Goal: Complete application form

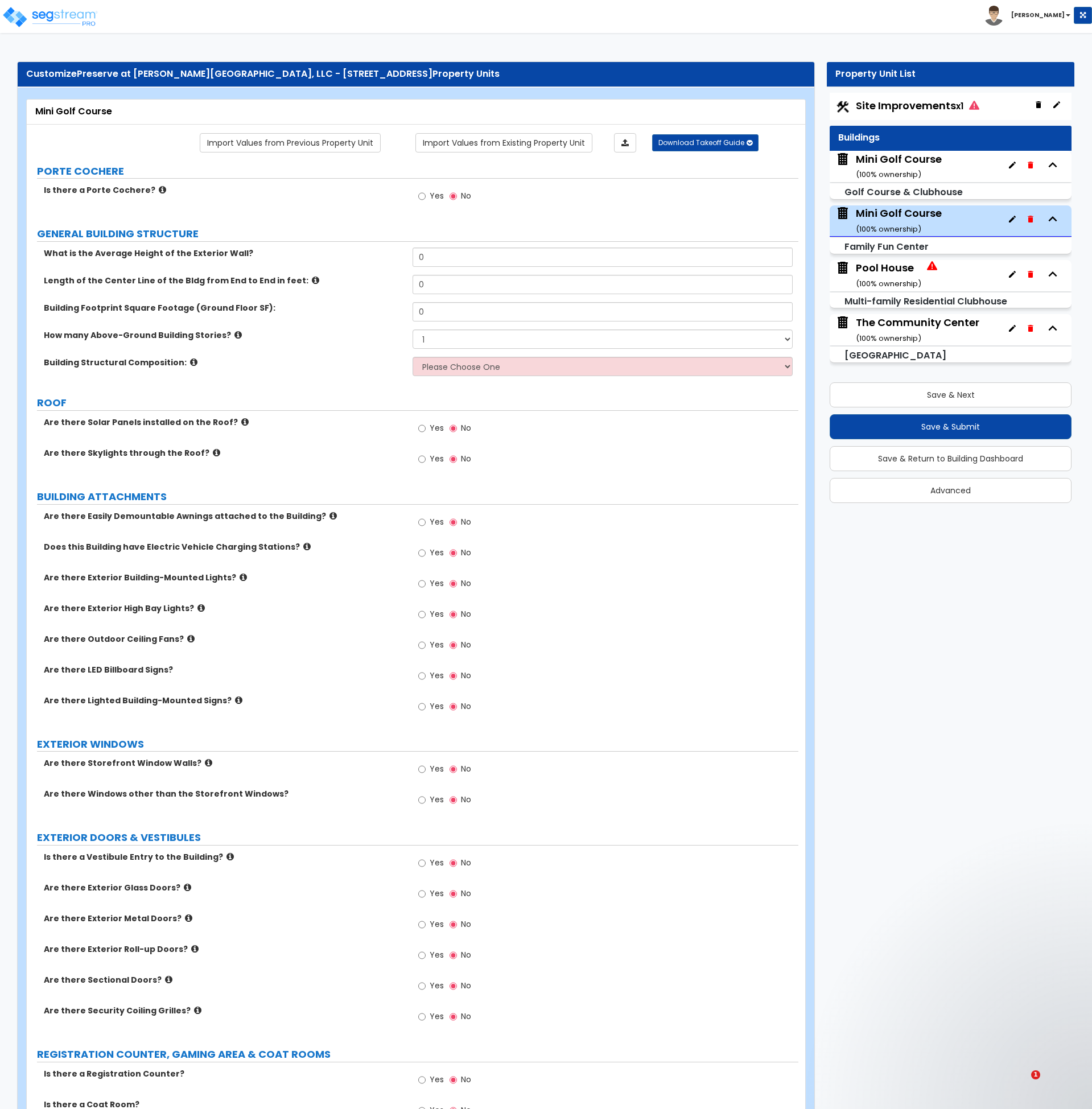
select select "0"
click at [1001, 1040] on p "I will get this fixed for Clone as that should have also worked" at bounding box center [987, 1037] width 147 height 11
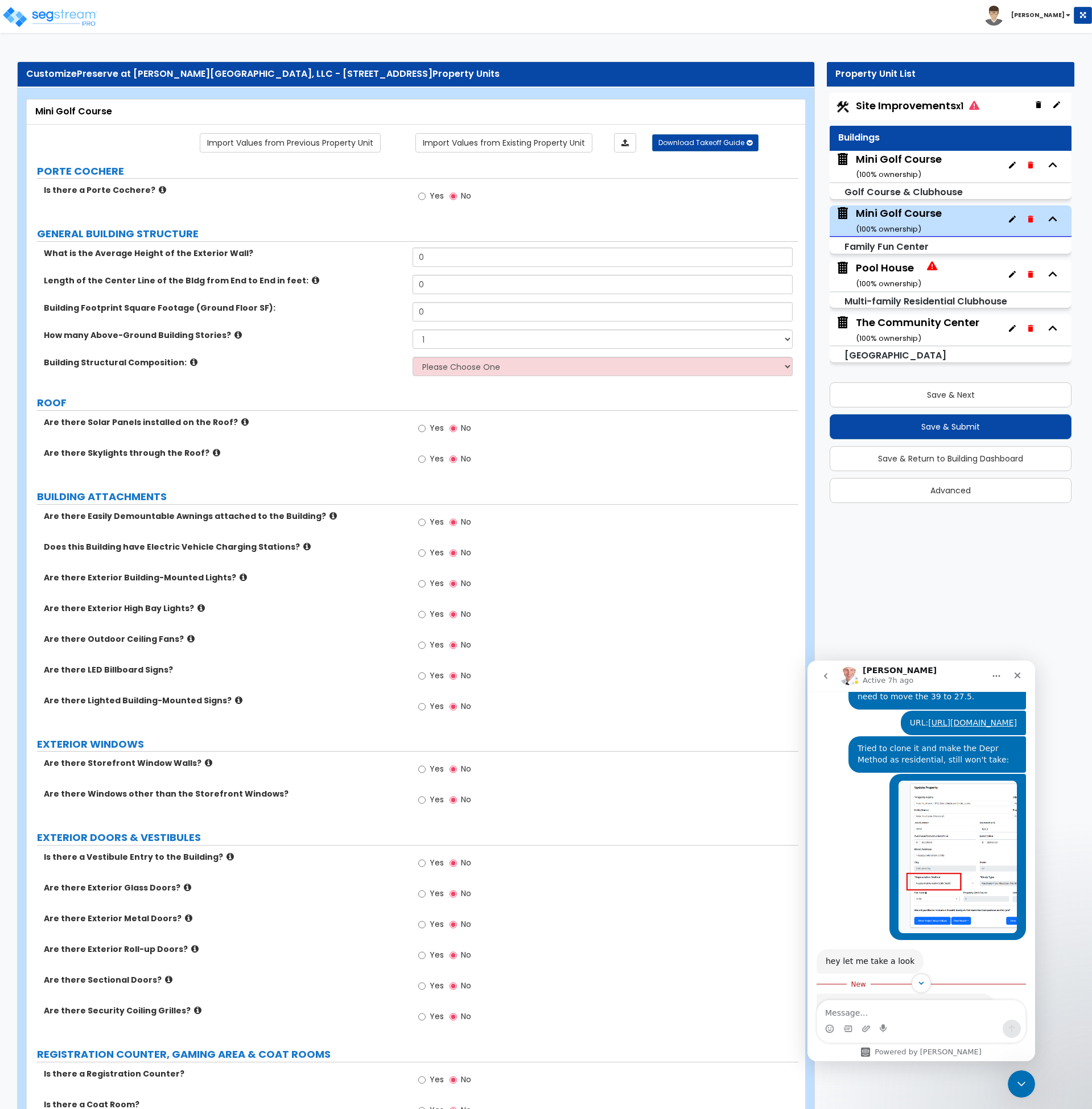
scroll to position [3146, 0]
click at [725, 812] on div "Yes No" at bounding box center [605, 803] width 386 height 30
click at [62, 7] on img at bounding box center [50, 17] width 97 height 22
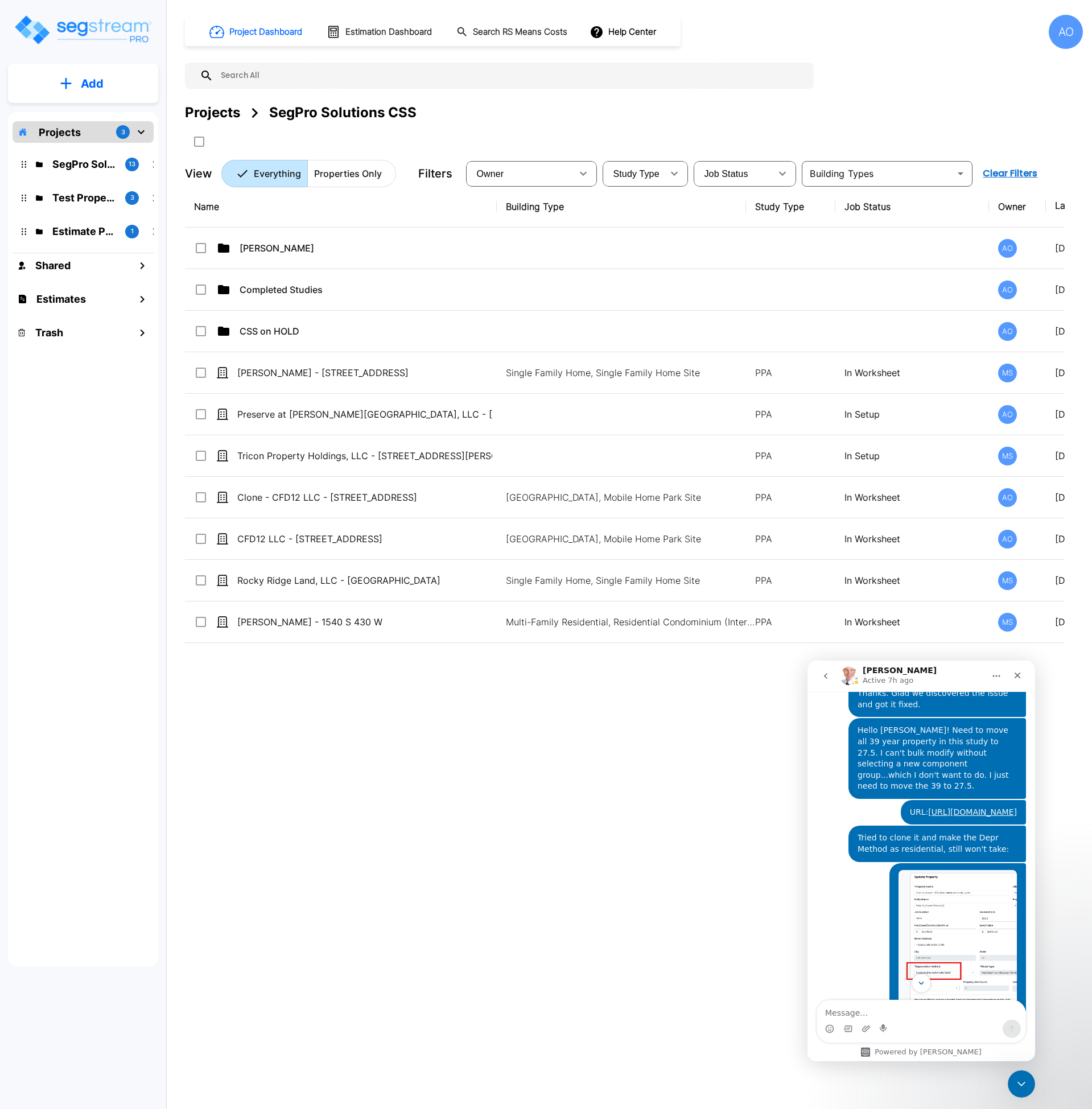
scroll to position [3057, 0]
click at [932, 869] on img "Andrew says…" at bounding box center [958, 945] width 119 height 152
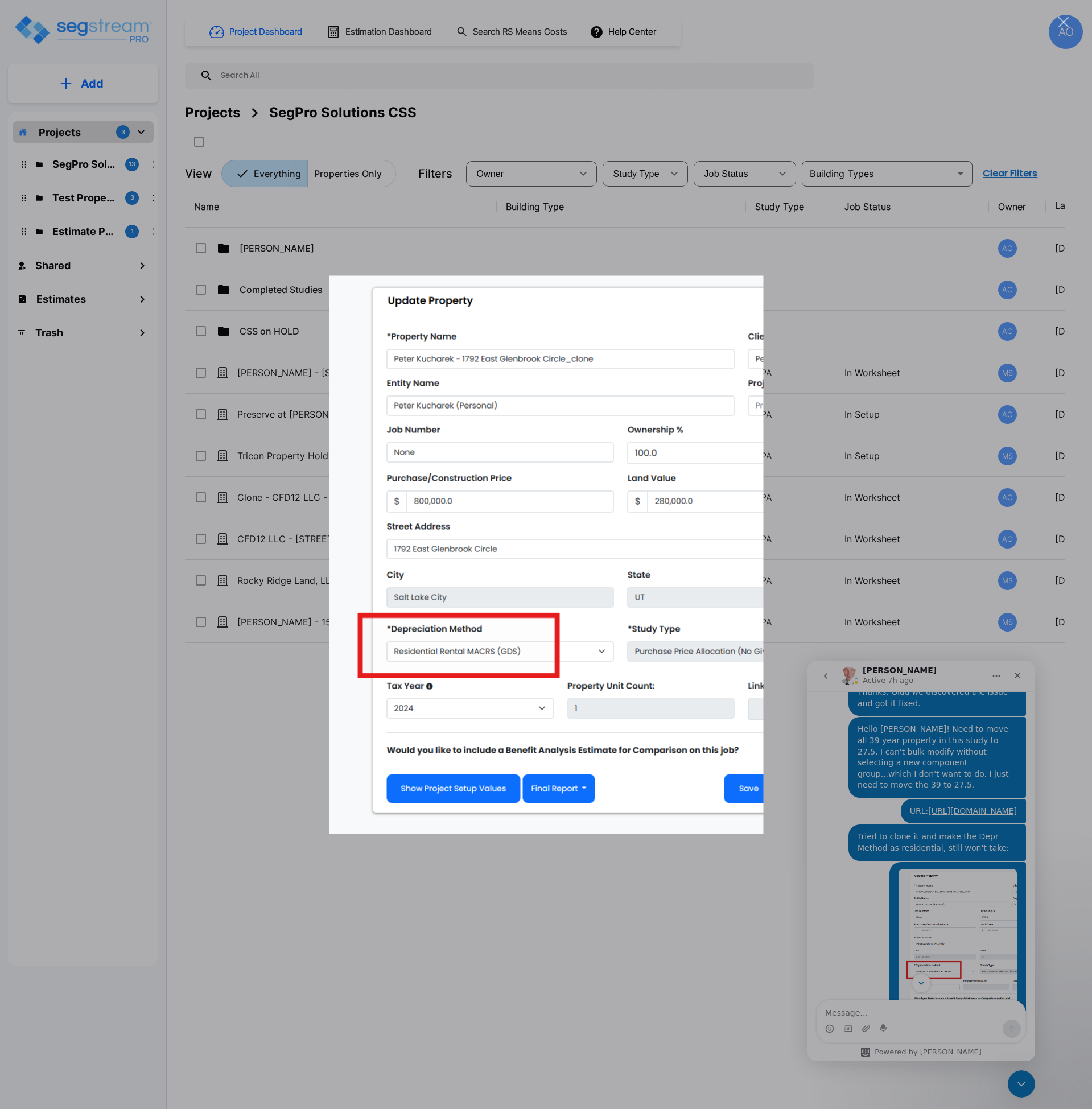
scroll to position [0, 0]
click at [588, 916] on div "Intercom messenger" at bounding box center [546, 554] width 1092 height 1109
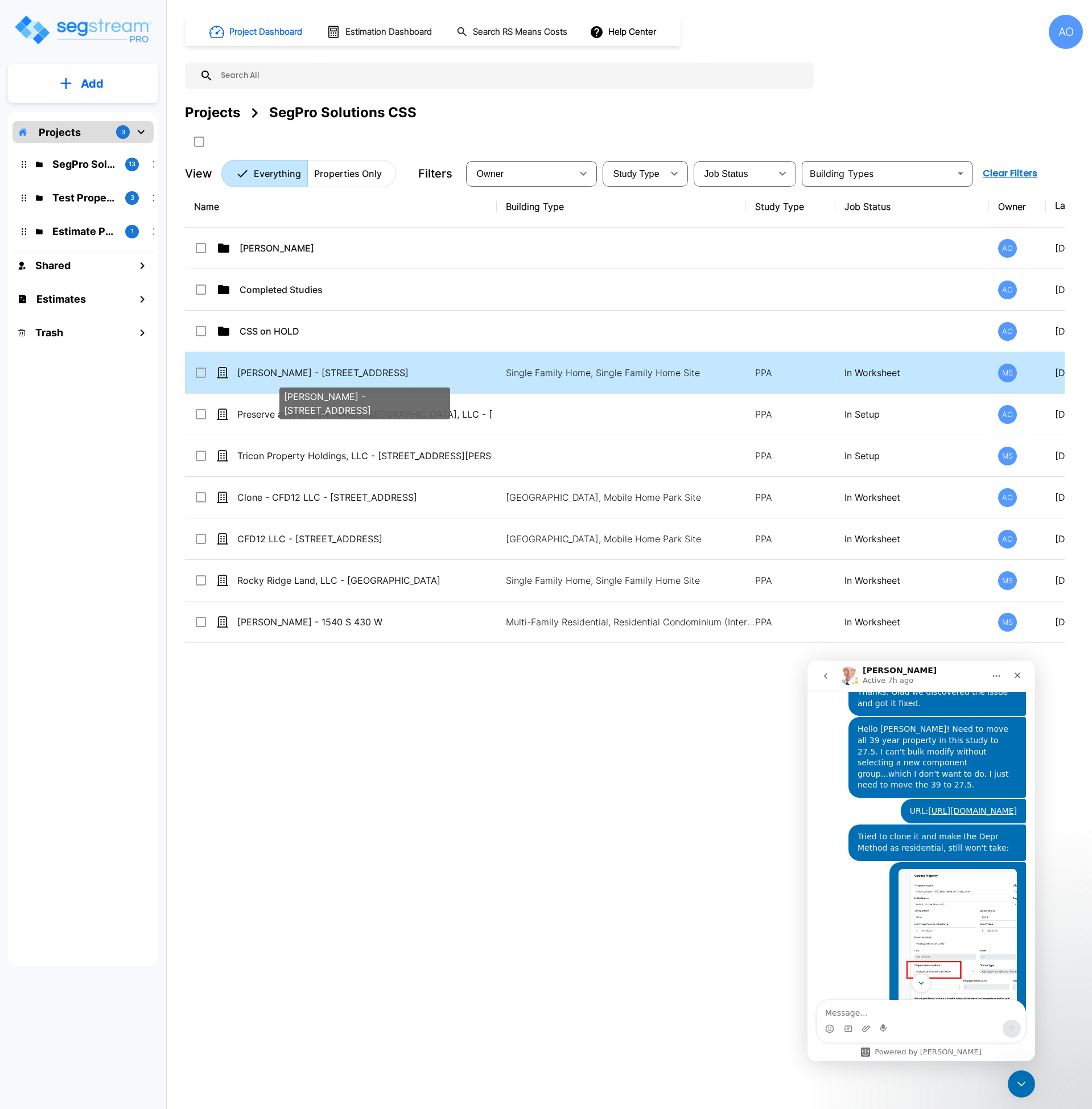
click at [346, 368] on p "[PERSON_NAME] - [STREET_ADDRESS]" at bounding box center [365, 372] width 255 height 14
checkbox input "true"
click at [346, 368] on p "Peter Kucharek - 1792 East Glenbrook Circle" at bounding box center [365, 372] width 255 height 14
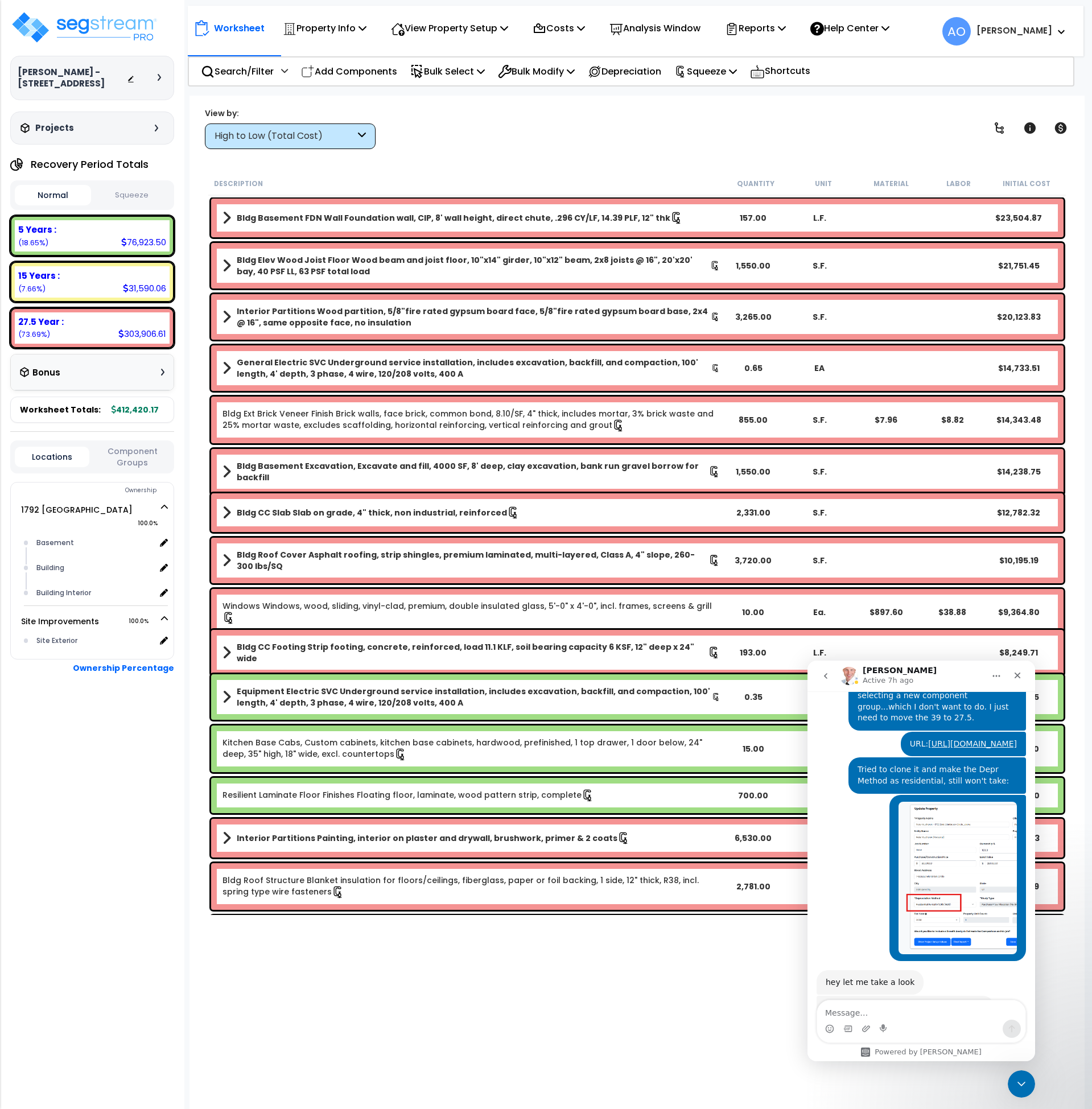
scroll to position [3127, 0]
drag, startPoint x: 1029, startPoint y: 1081, endPoint x: 1925, endPoint y: 2133, distance: 1381.9
click at [1032, 1081] on div "Close Intercom Messenger" at bounding box center [1020, 1083] width 27 height 27
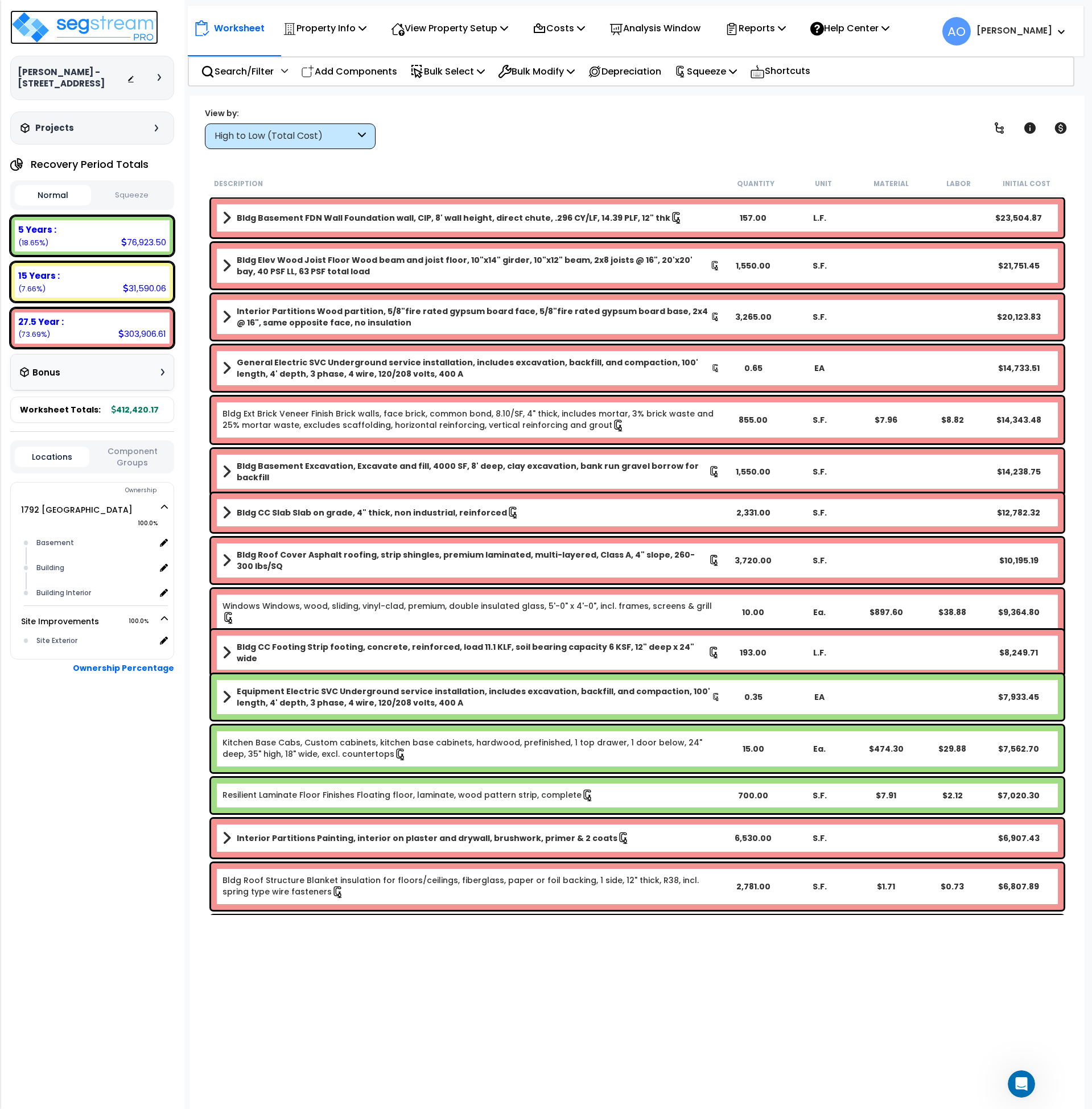
click at [87, 34] on img at bounding box center [84, 27] width 148 height 34
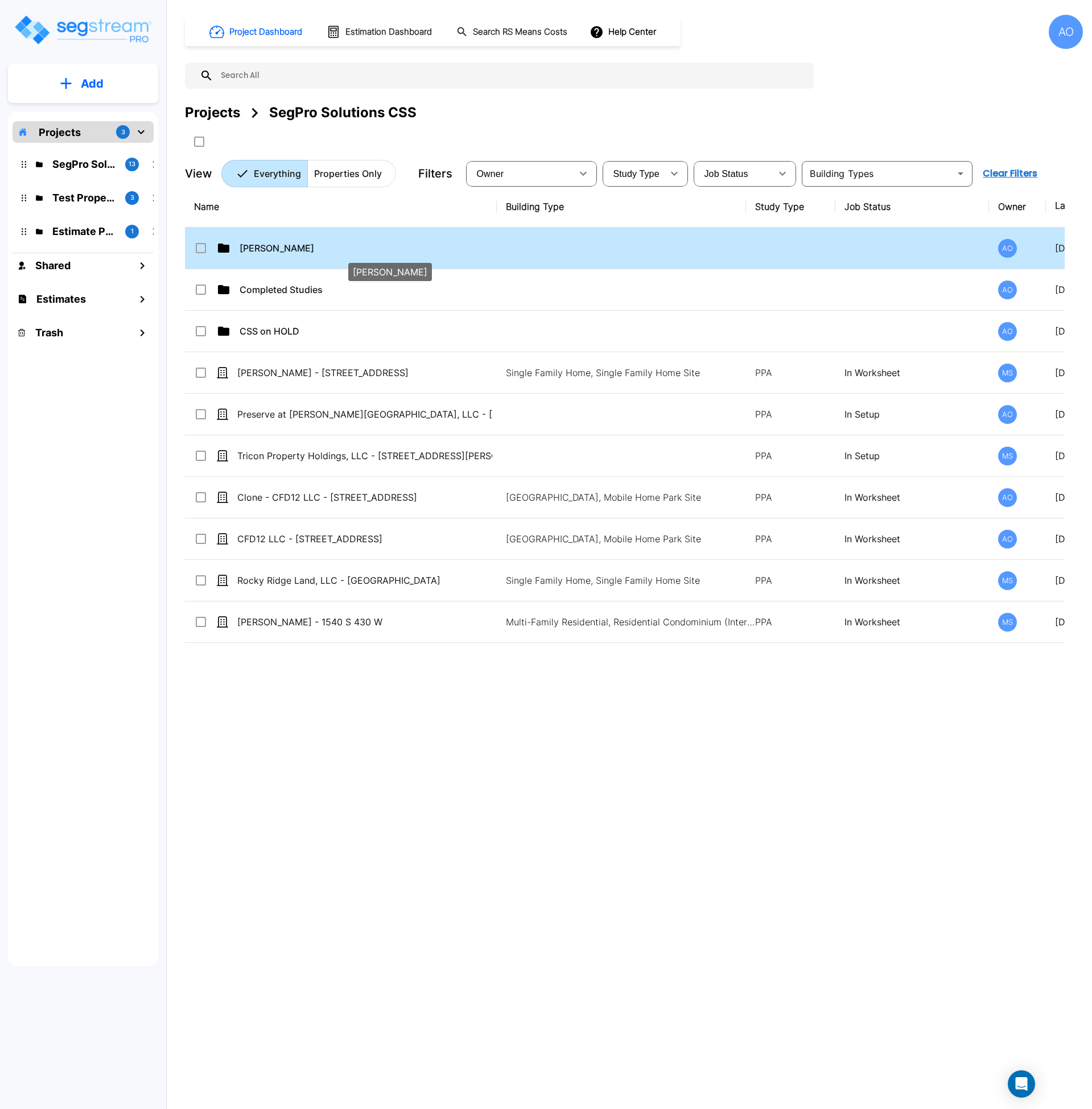
click at [264, 246] on p "Anjalie" at bounding box center [367, 248] width 255 height 14
checkbox input "true"
click at [264, 246] on p "Anjalie" at bounding box center [367, 248] width 255 height 14
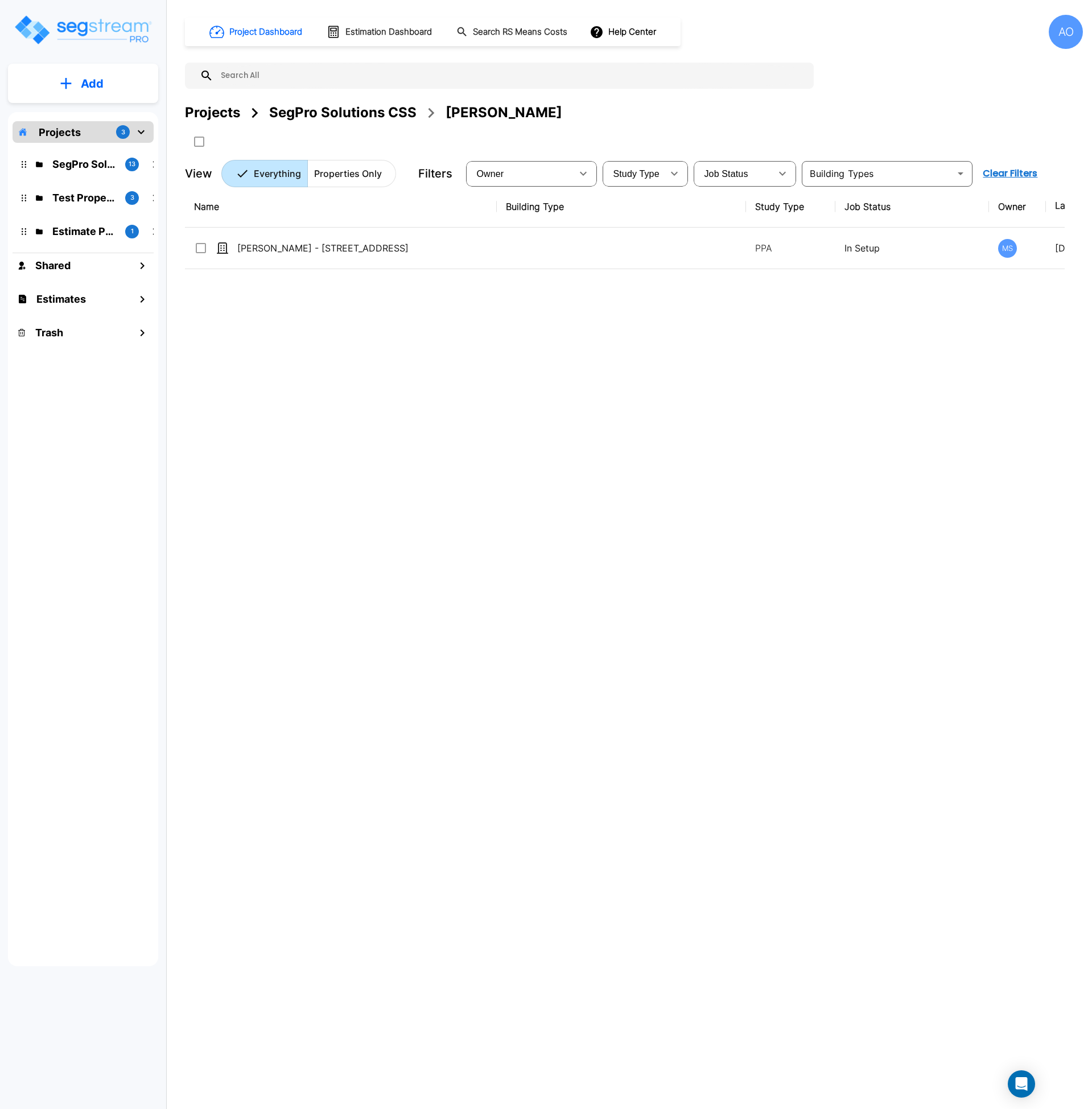
click at [534, 519] on div "Name Building Type Study Type Job Status Owner Last Modified Action Adam Manvil…" at bounding box center [625, 529] width 880 height 687
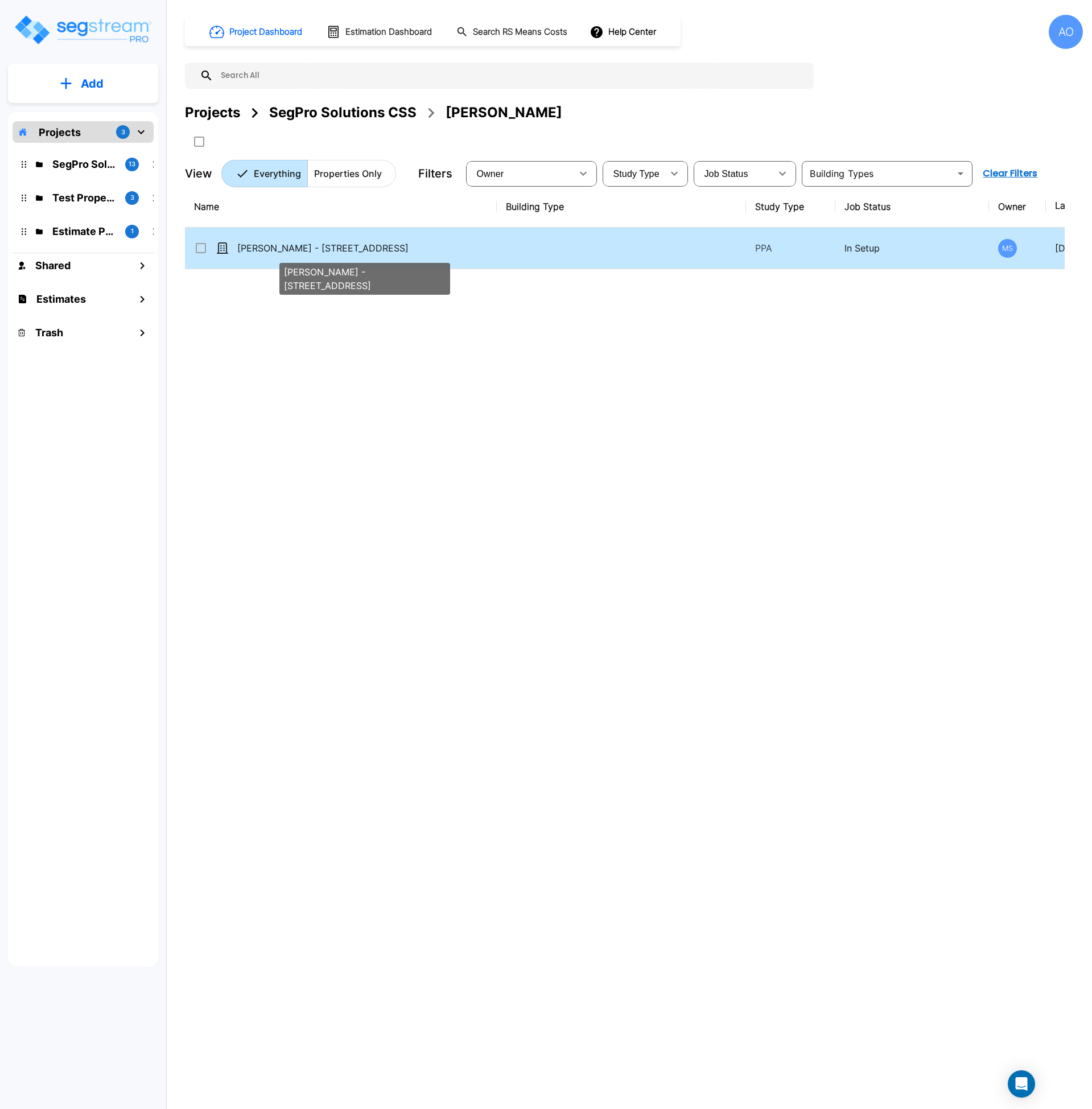
click at [322, 245] on p "Adam Manville - 270 S Highway 143, Unit 9D" at bounding box center [365, 248] width 255 height 14
checkbox input "true"
click at [322, 245] on p "Adam Manville - 270 S Highway 143, Unit 9D" at bounding box center [365, 248] width 255 height 14
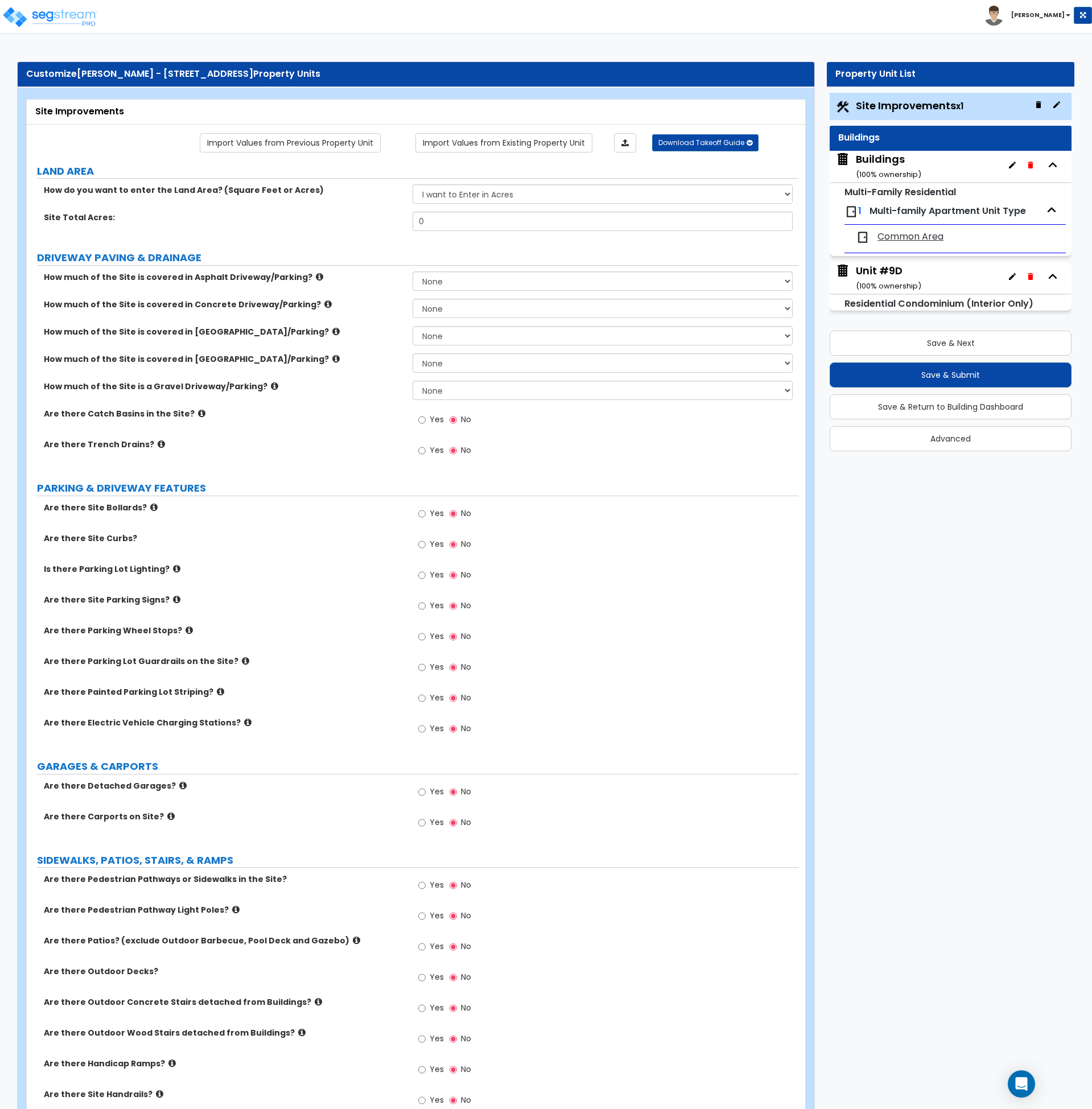
click at [882, 156] on div "Buildings ( 100 % ownership)" at bounding box center [889, 167] width 66 height 29
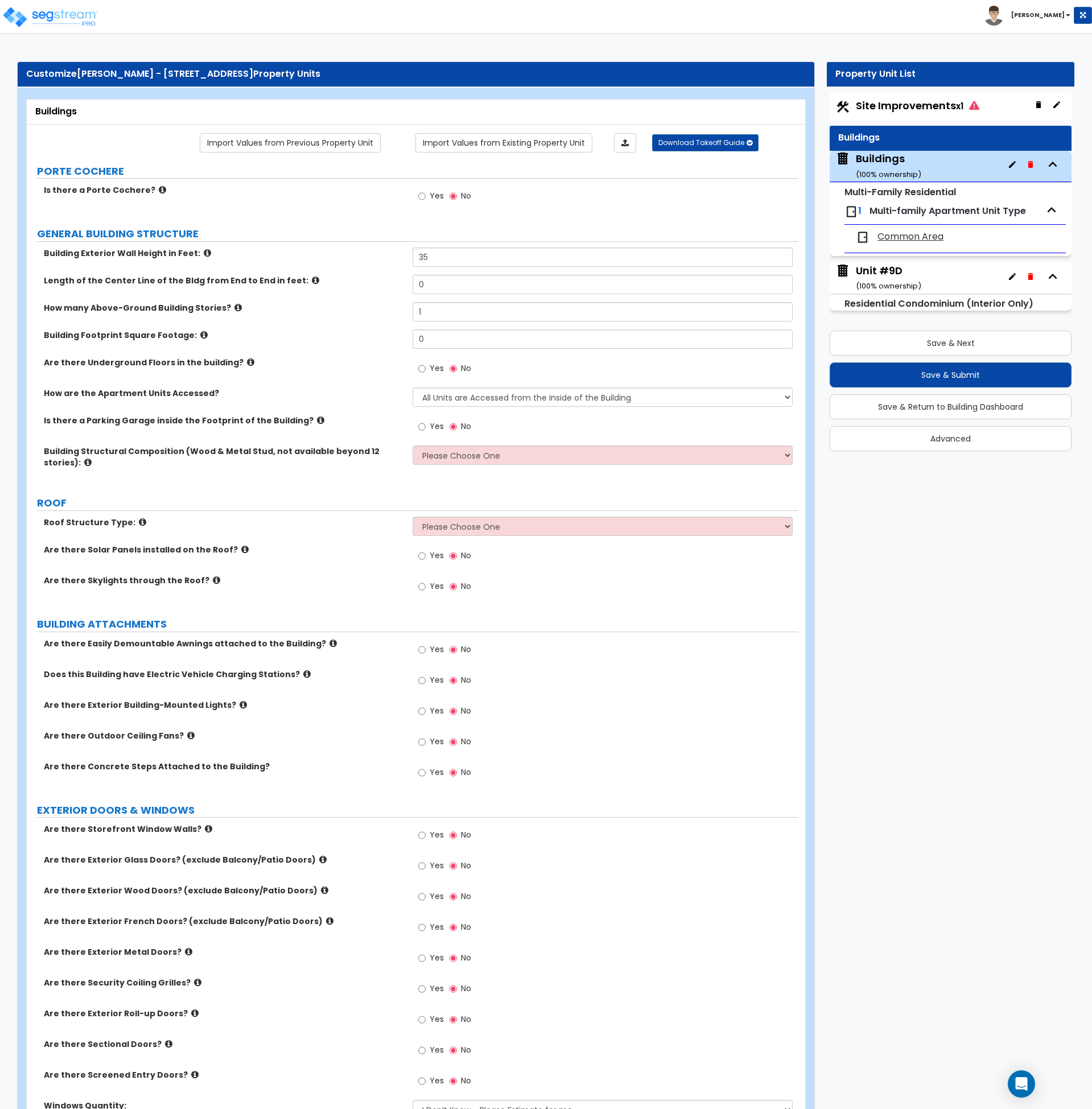
click at [378, 395] on label "How are the Apartment Units Accessed?" at bounding box center [224, 393] width 360 height 11
click at [59, 14] on img at bounding box center [50, 17] width 97 height 22
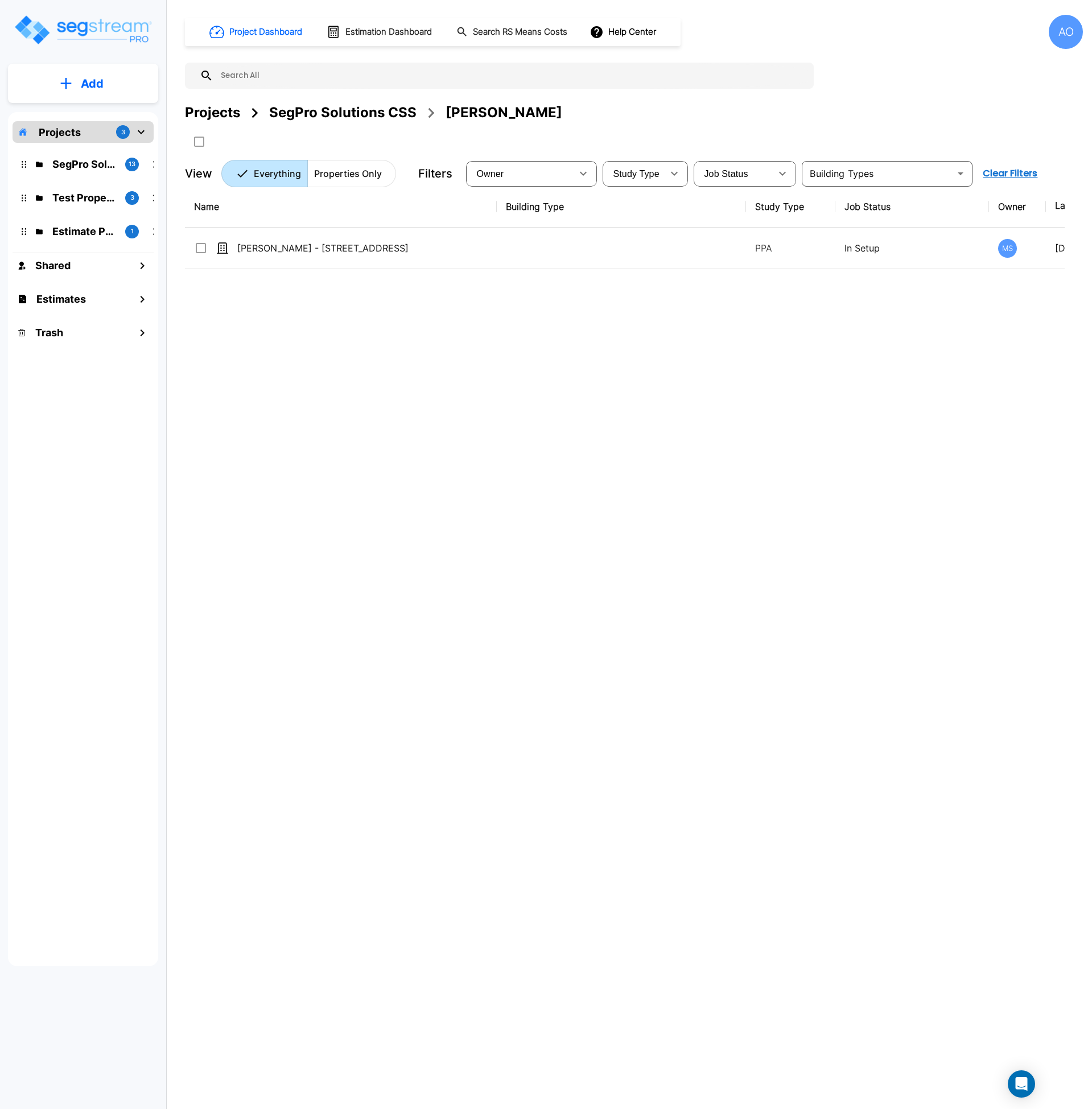
click at [301, 107] on div "SegPro Solutions CSS" at bounding box center [343, 113] width 148 height 21
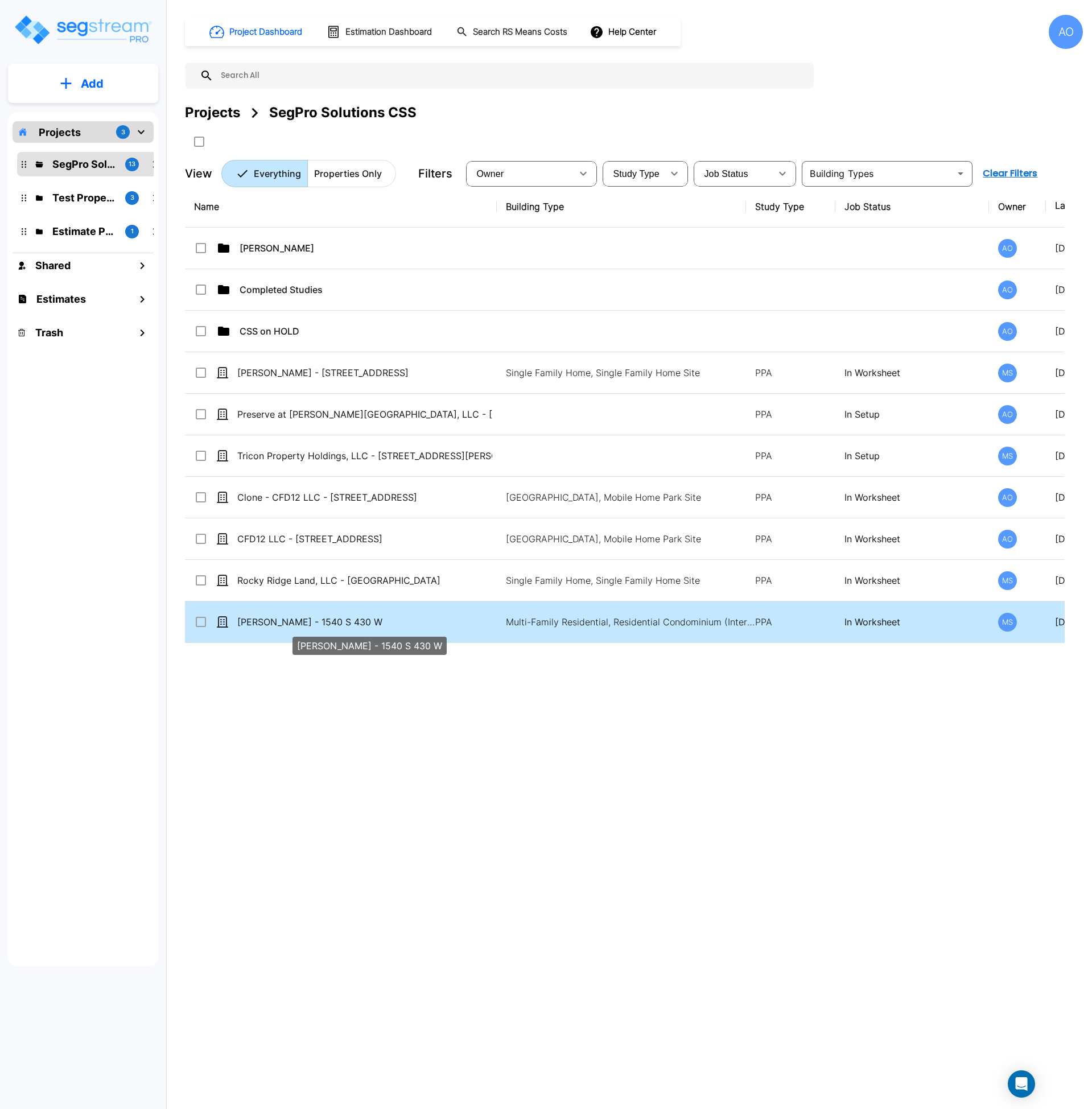
click at [340, 619] on p "Peter Kucharek - 1540 S 430 W" at bounding box center [365, 621] width 255 height 14
checkbox input "true"
click at [340, 619] on p "Peter Kucharek - 1540 S 430 W" at bounding box center [365, 621] width 255 height 14
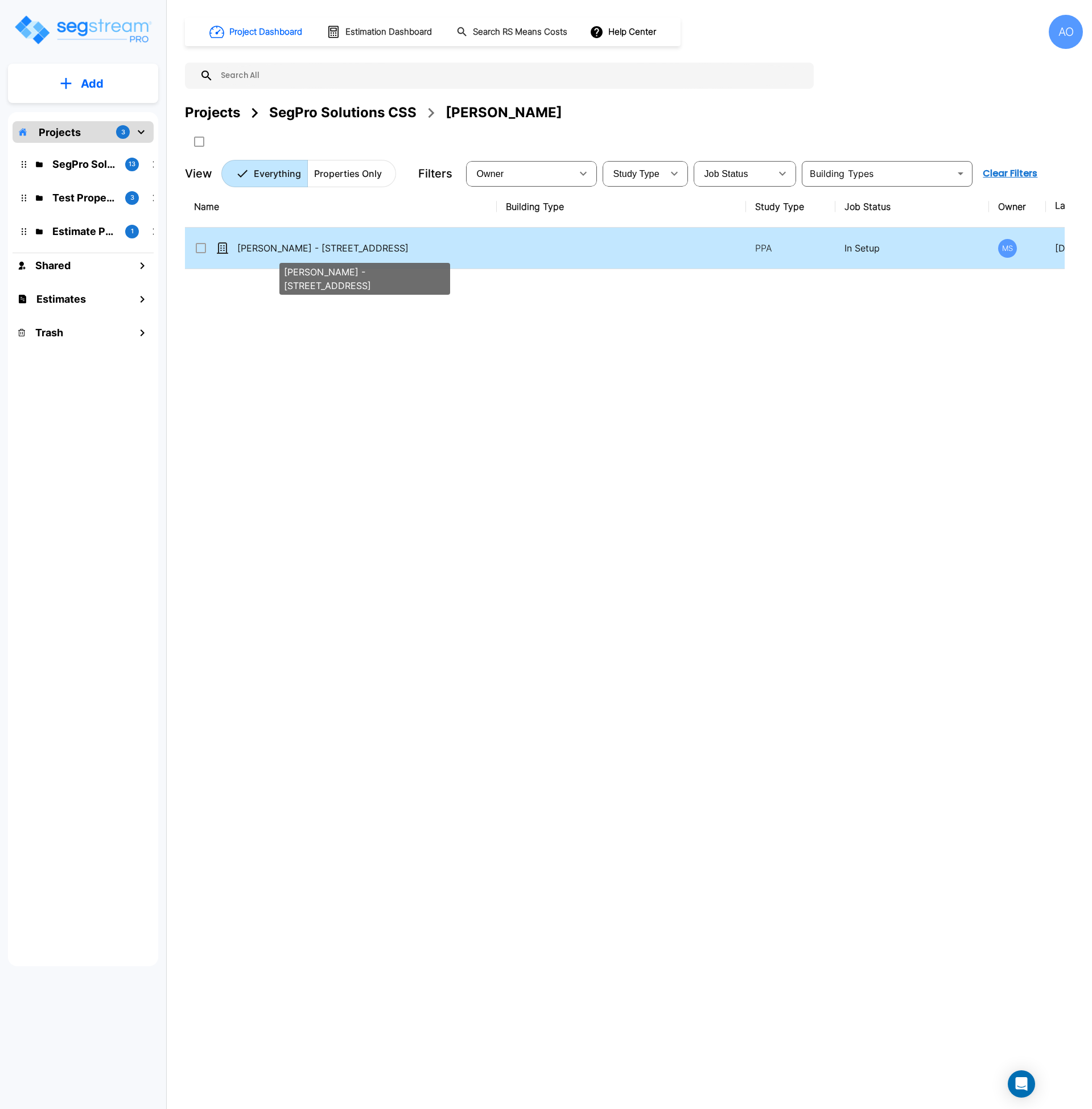
click at [272, 251] on p "[PERSON_NAME] - [STREET_ADDRESS]" at bounding box center [365, 248] width 255 height 14
checkbox input "false"
click at [272, 251] on p "[PERSON_NAME] - [STREET_ADDRESS]" at bounding box center [365, 248] width 255 height 14
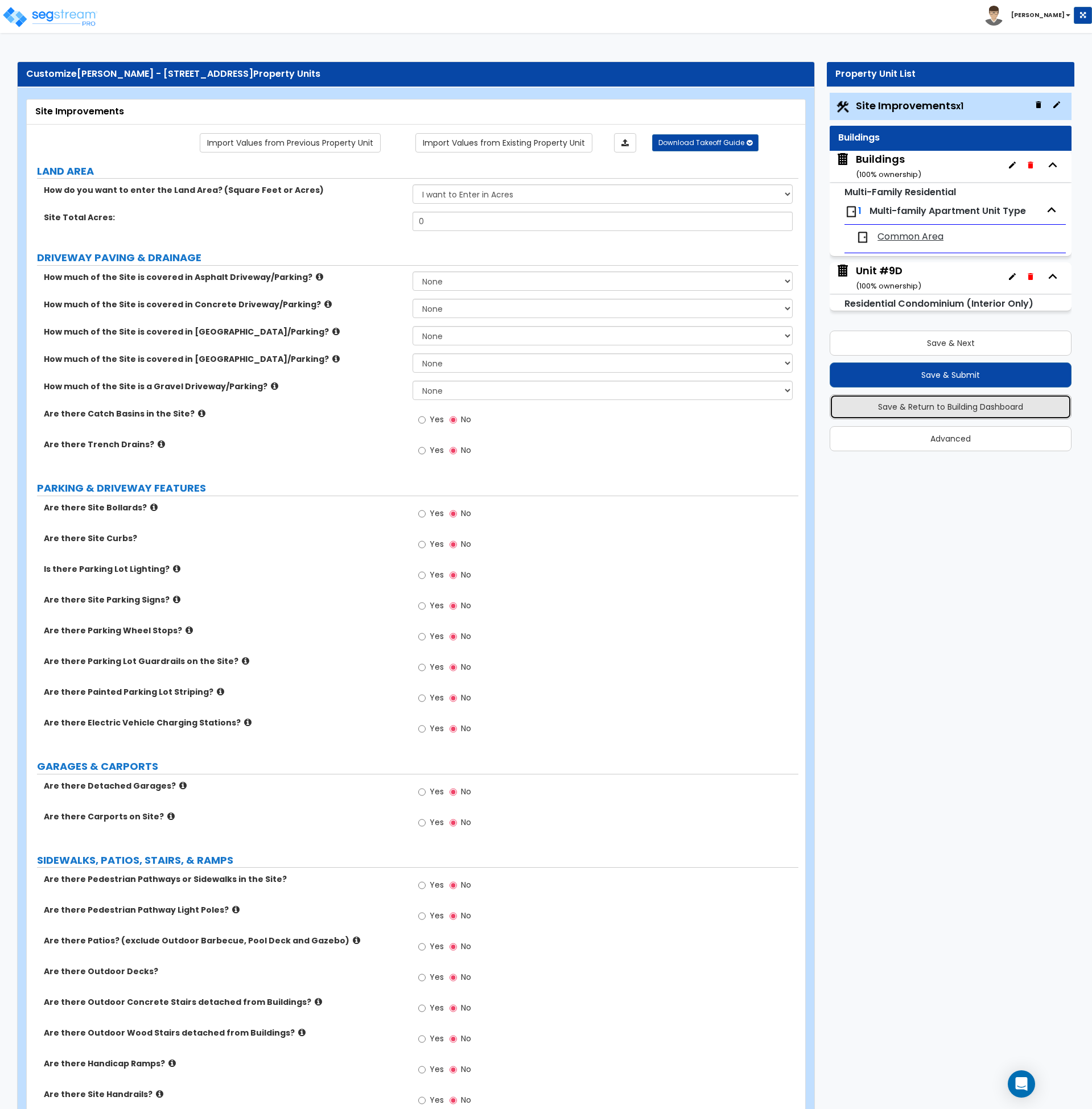
click at [975, 411] on button "Save & Return to Building Dashboard" at bounding box center [951, 407] width 242 height 25
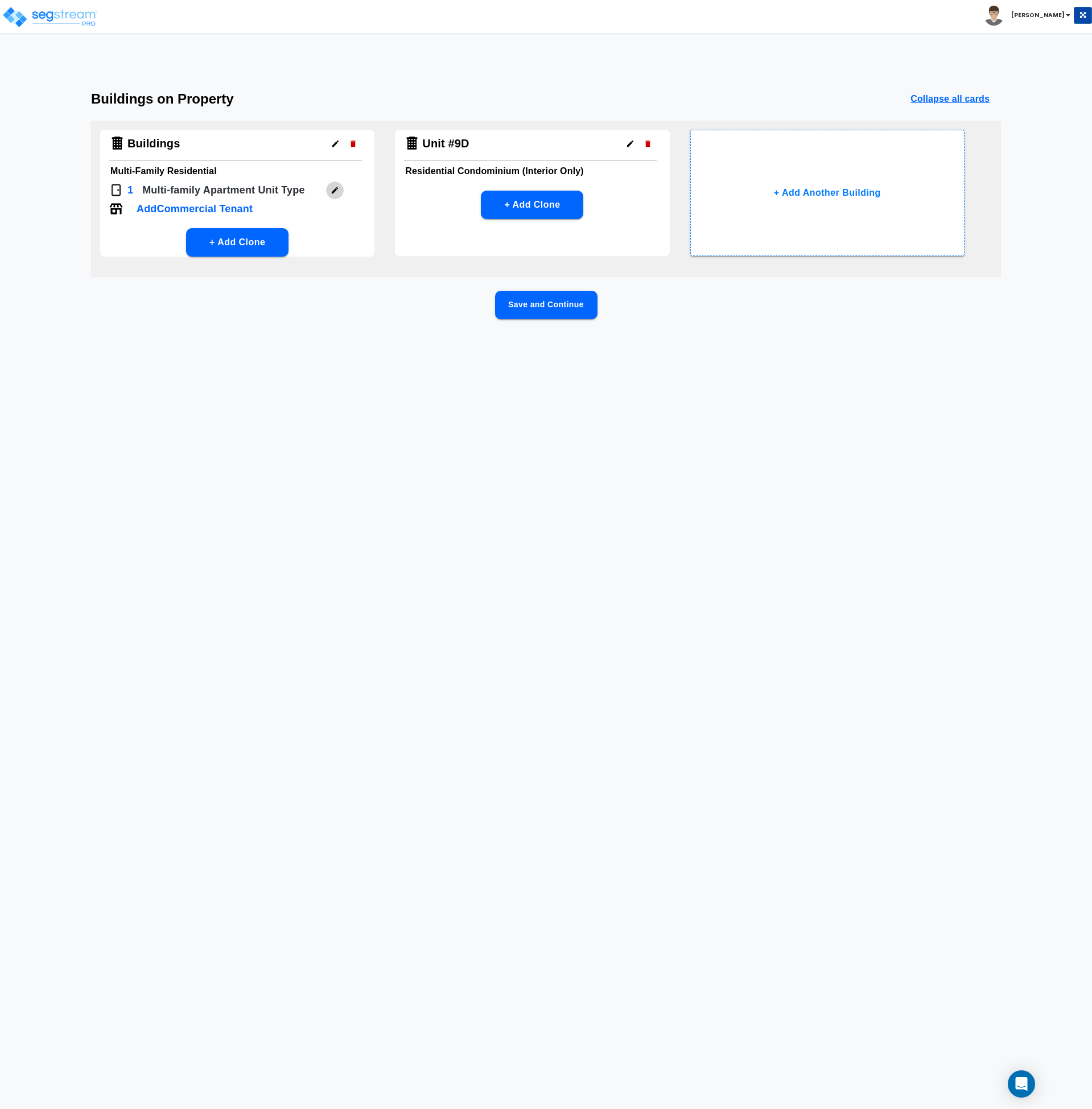
click at [339, 188] on button "button" at bounding box center [335, 190] width 18 height 18
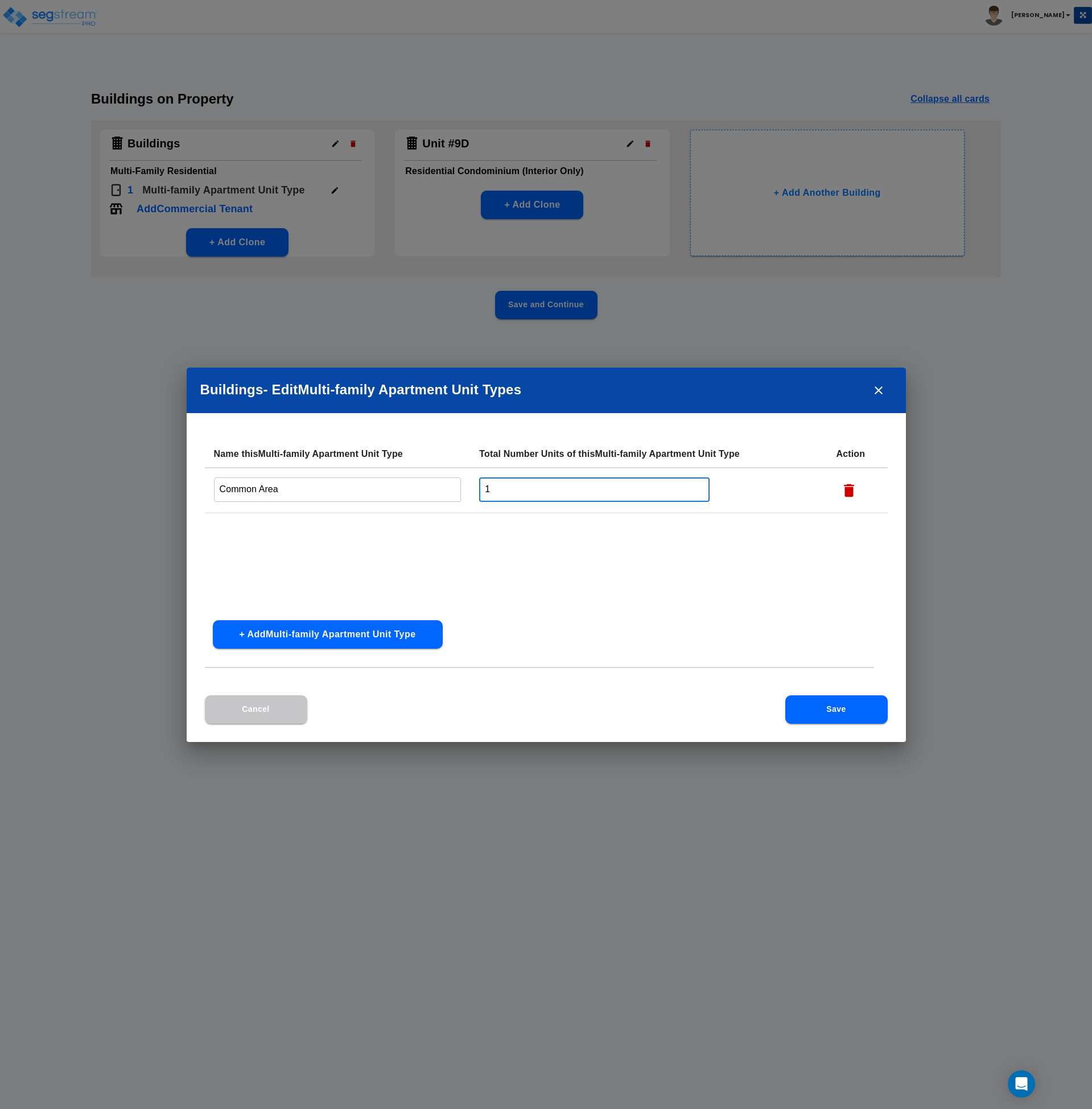
drag, startPoint x: 517, startPoint y: 484, endPoint x: 459, endPoint y: 484, distance: 58.0
click at [459, 484] on tr "Common Area ​ 1 ​" at bounding box center [547, 490] width 683 height 46
type input "1"
click at [576, 607] on div "Name this Multi-family Apartment Unit Type Total Number Units of this Multi-fam…" at bounding box center [547, 525] width 683 height 171
click at [807, 711] on button "Save" at bounding box center [837, 709] width 103 height 28
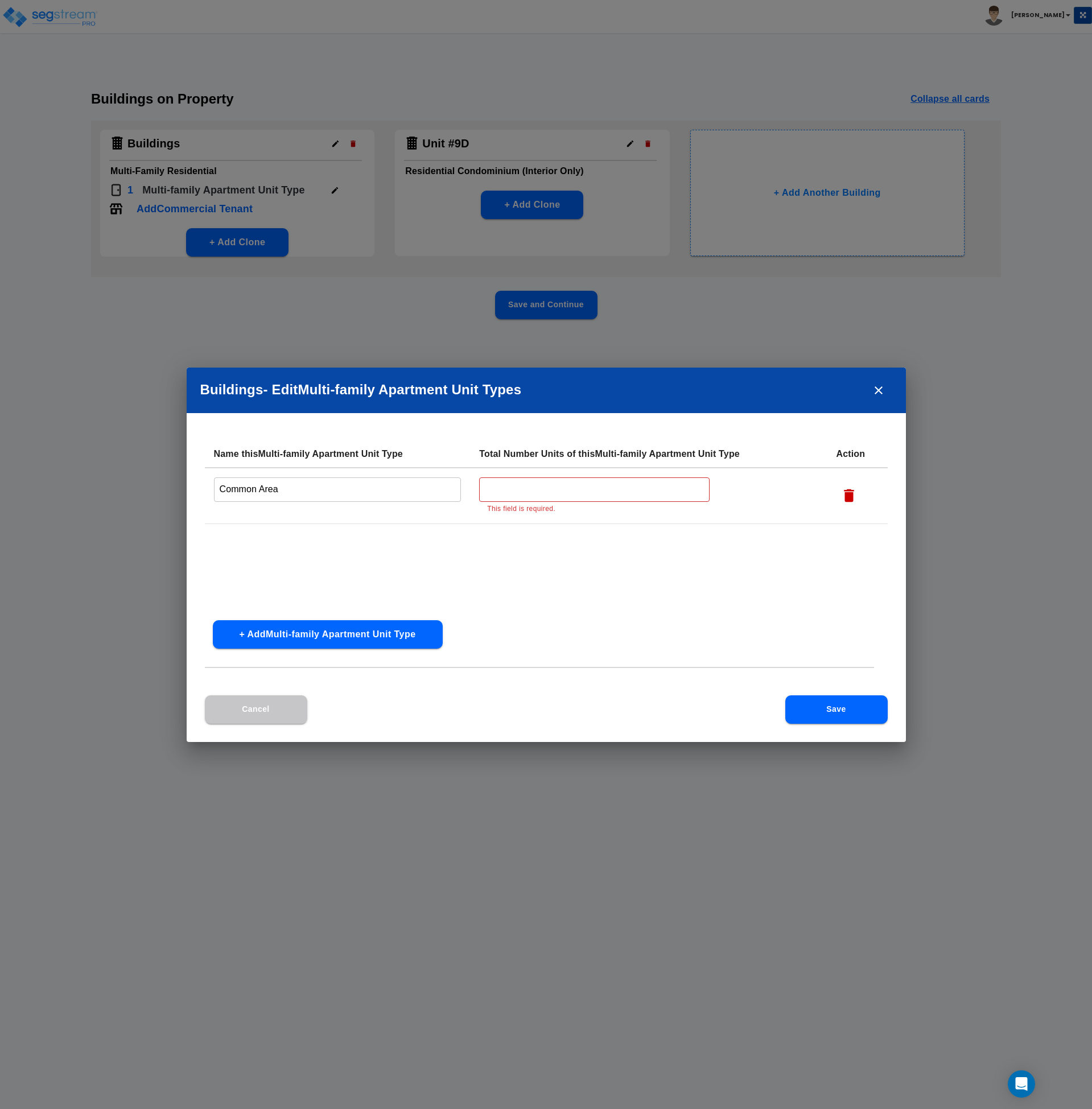
click at [586, 489] on input "text" at bounding box center [594, 490] width 230 height 25
type input "1"
click at [813, 704] on button "Save" at bounding box center [837, 709] width 103 height 28
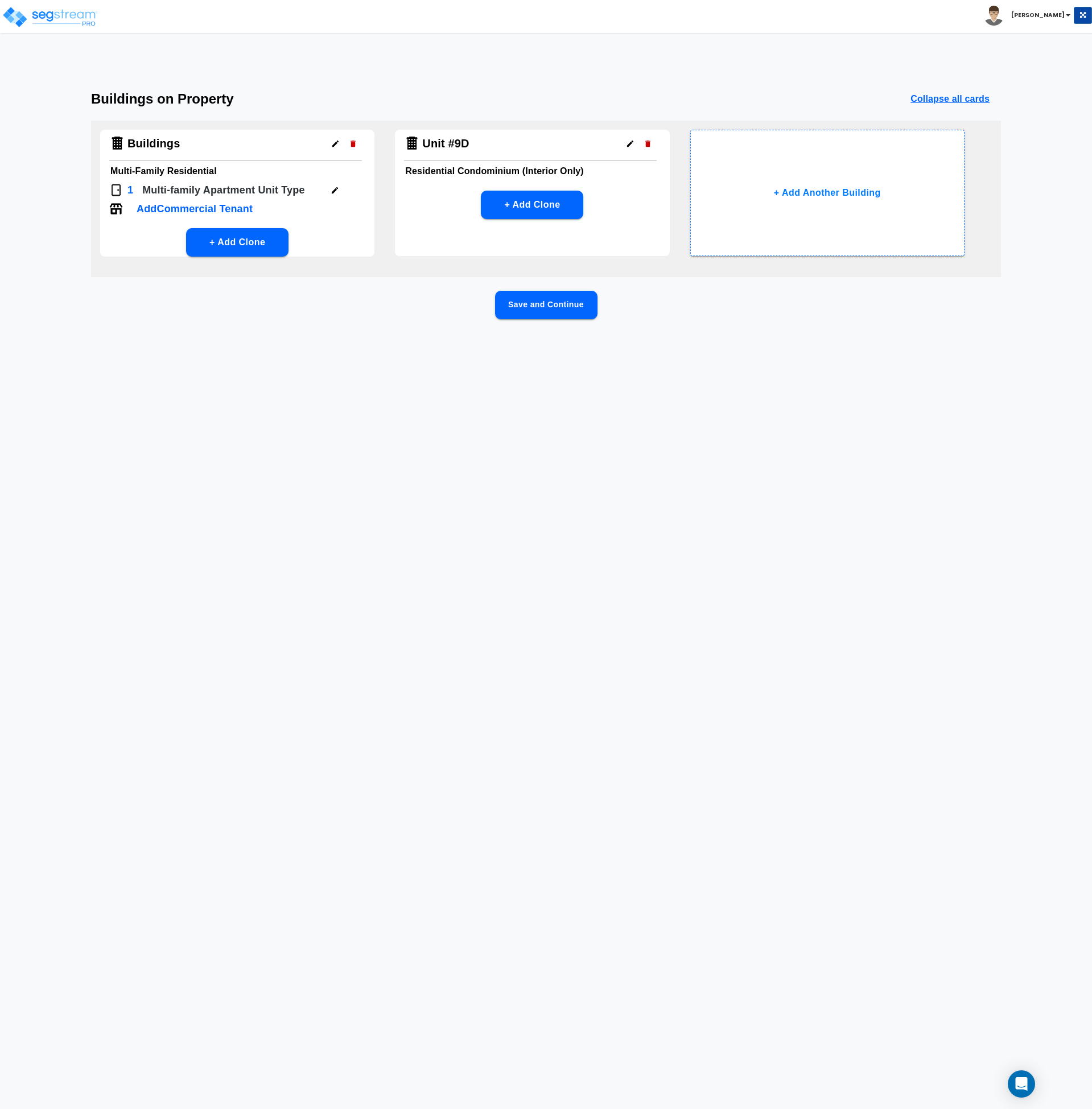
click at [577, 370] on html "Toggle navigation Andrew x" at bounding box center [546, 184] width 1092 height 370
click at [530, 309] on button "Save and Continue" at bounding box center [547, 305] width 103 height 28
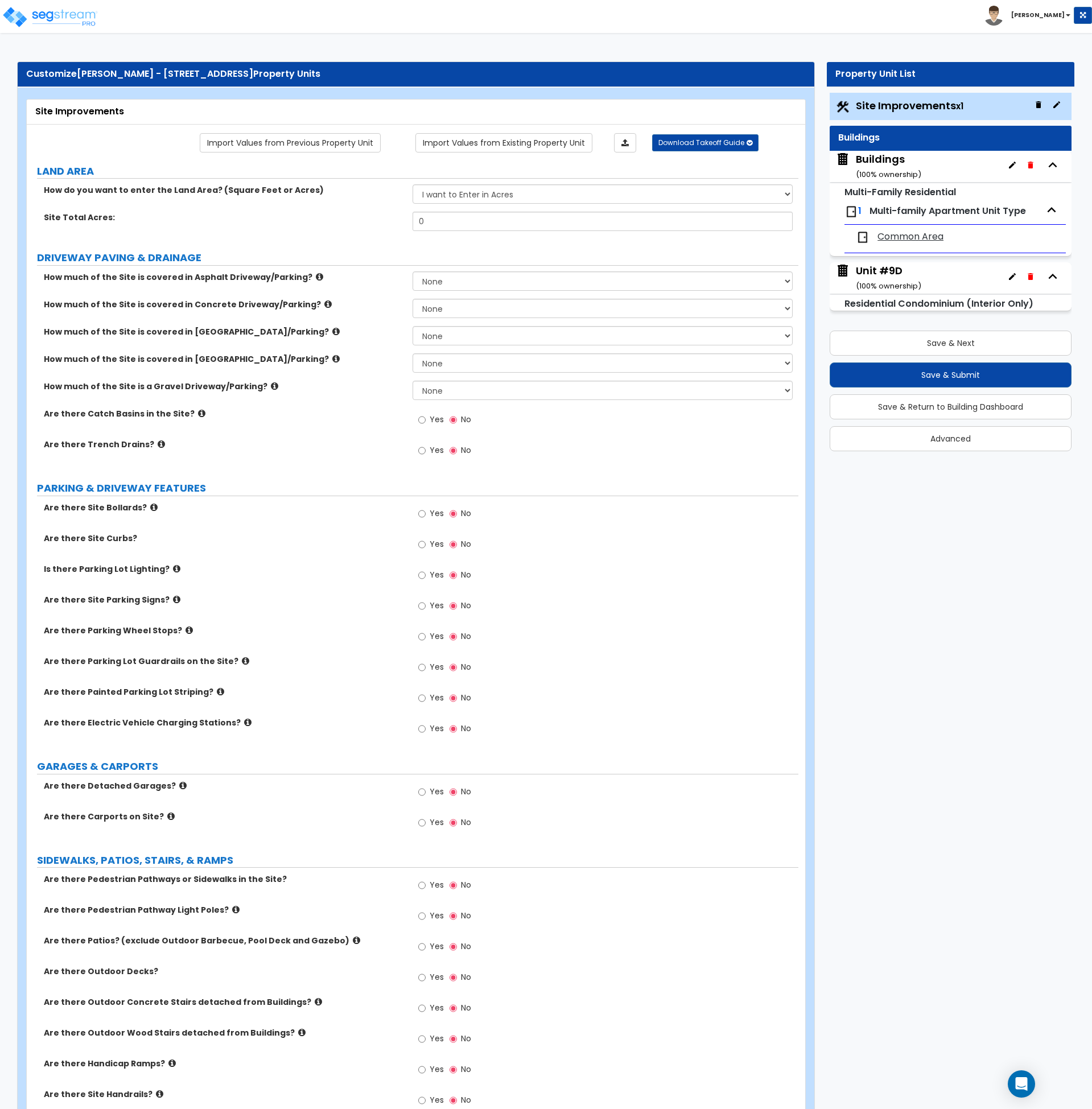
click at [902, 170] on small "( 100 % ownership)" at bounding box center [889, 174] width 66 height 10
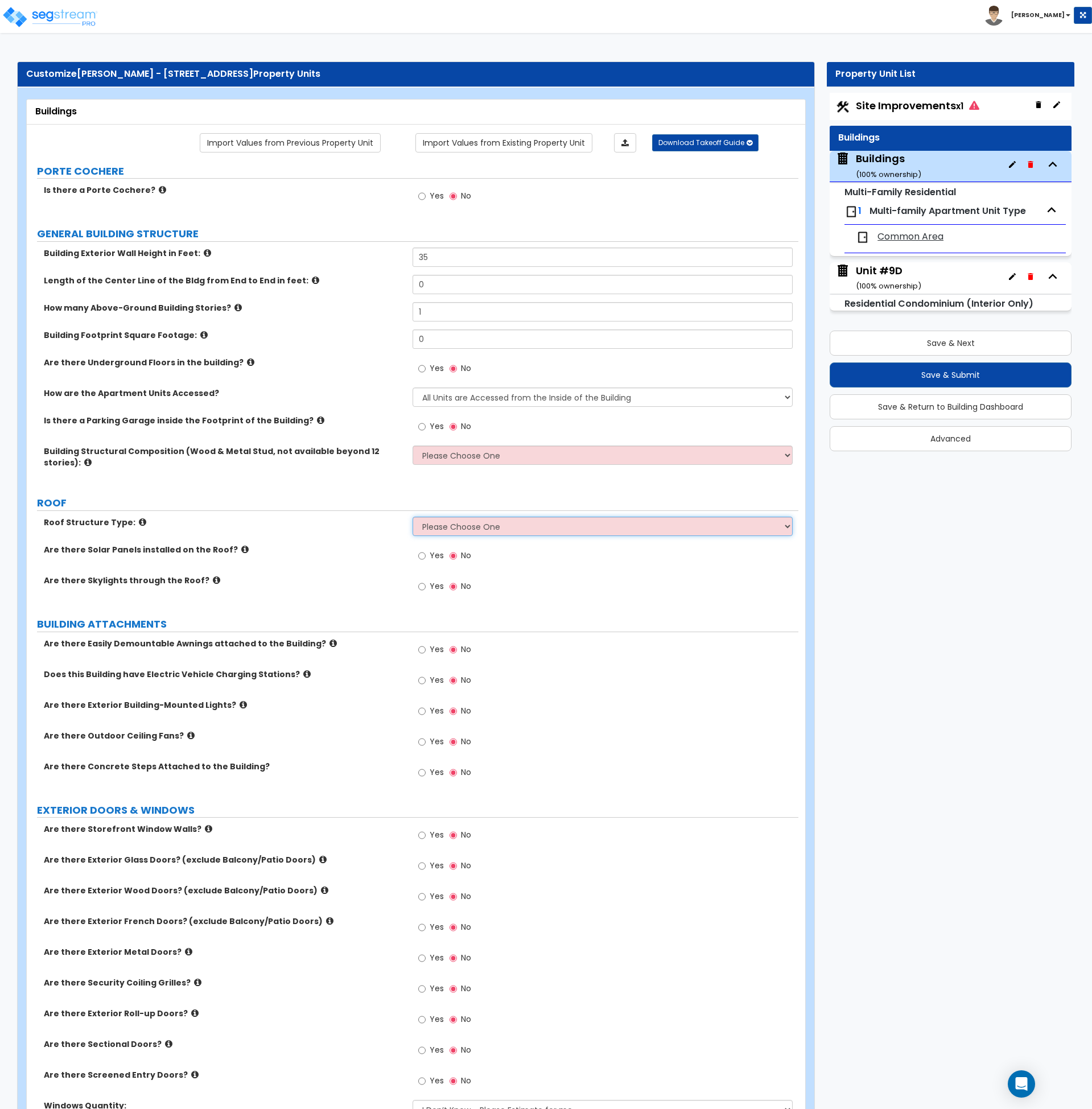
click at [521, 524] on select "Please Choose One Gable Roof Flat Roof Hybrid Gable & Flat Roof" at bounding box center [603, 527] width 380 height 19
select select "1"
click at [413, 517] on select "Please Choose One Gable Roof Flat Roof Hybrid Gable & Flat Roof" at bounding box center [603, 527] width 380 height 19
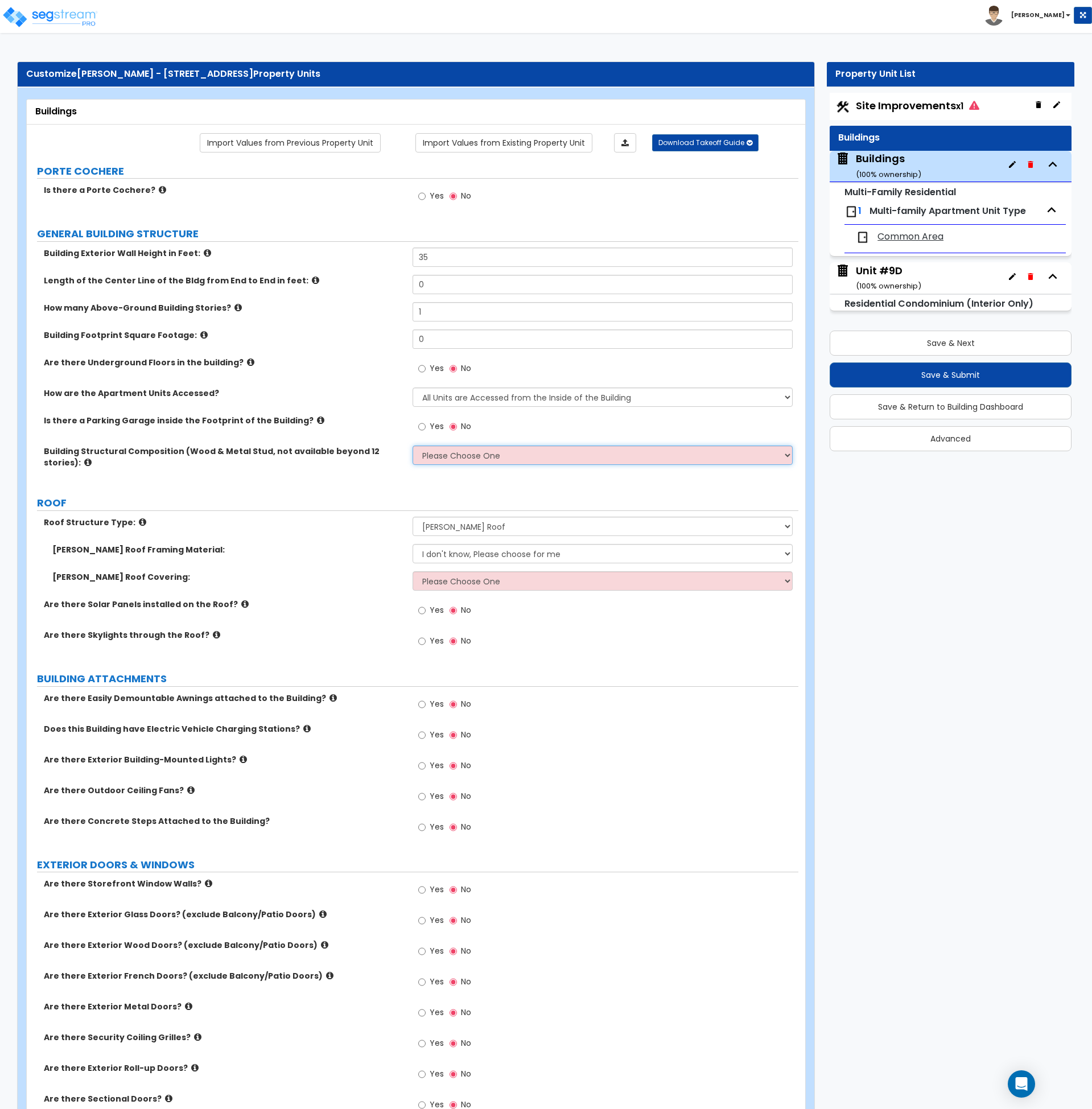
click at [449, 454] on select "Please Choose One Reinforced Concrete Structural Steel Brick Masonry CMU Masonr…" at bounding box center [603, 455] width 380 height 19
select select "7"
click at [413, 446] on select "Please Choose One Reinforced Concrete Structural Steel Brick Masonry CMU Masonr…" at bounding box center [603, 455] width 380 height 19
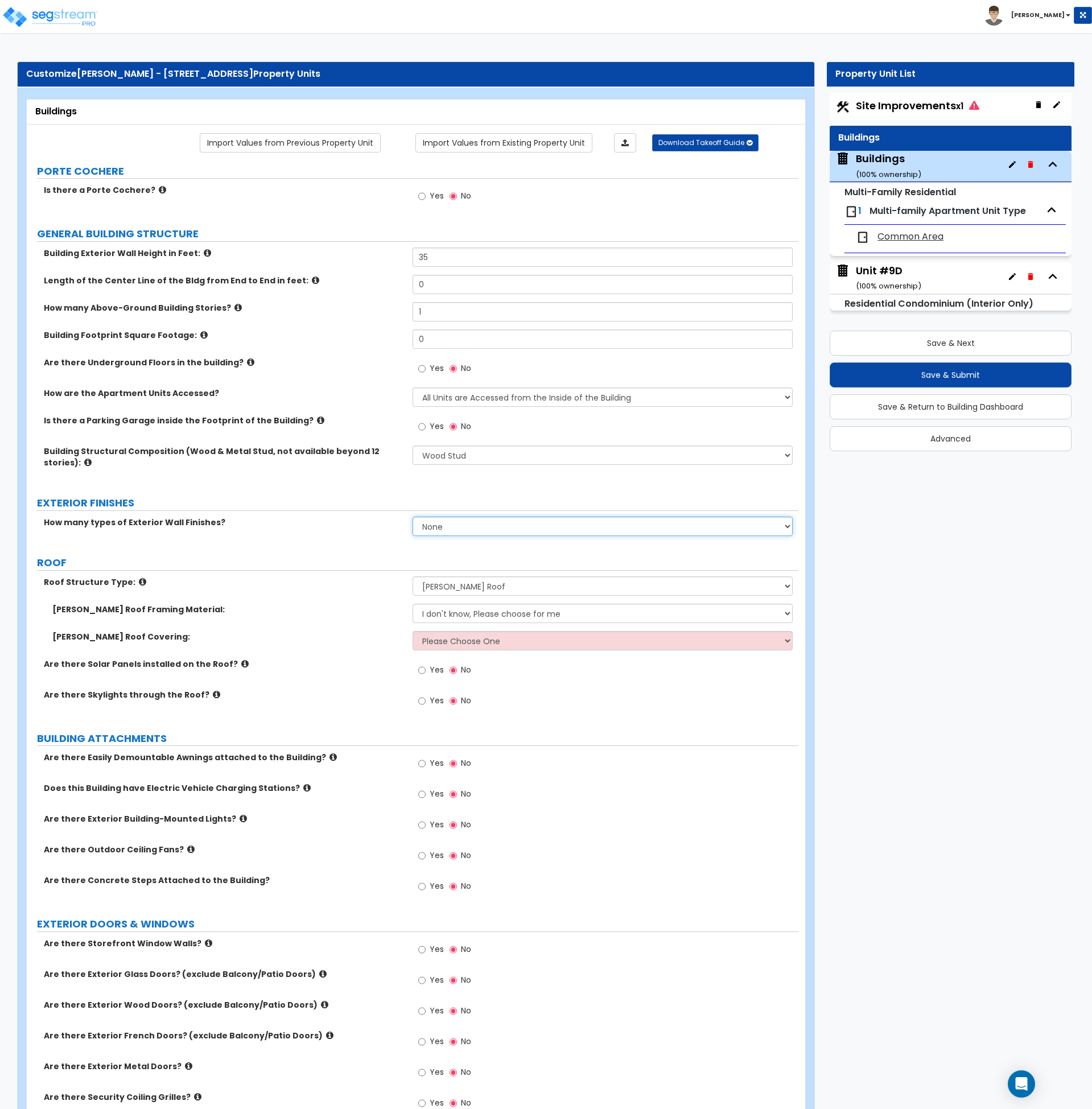
click at [451, 531] on select "None 1 2 3" at bounding box center [603, 527] width 380 height 19
select select "1"
click at [413, 517] on select "None 1 2 3" at bounding box center [603, 527] width 380 height 19
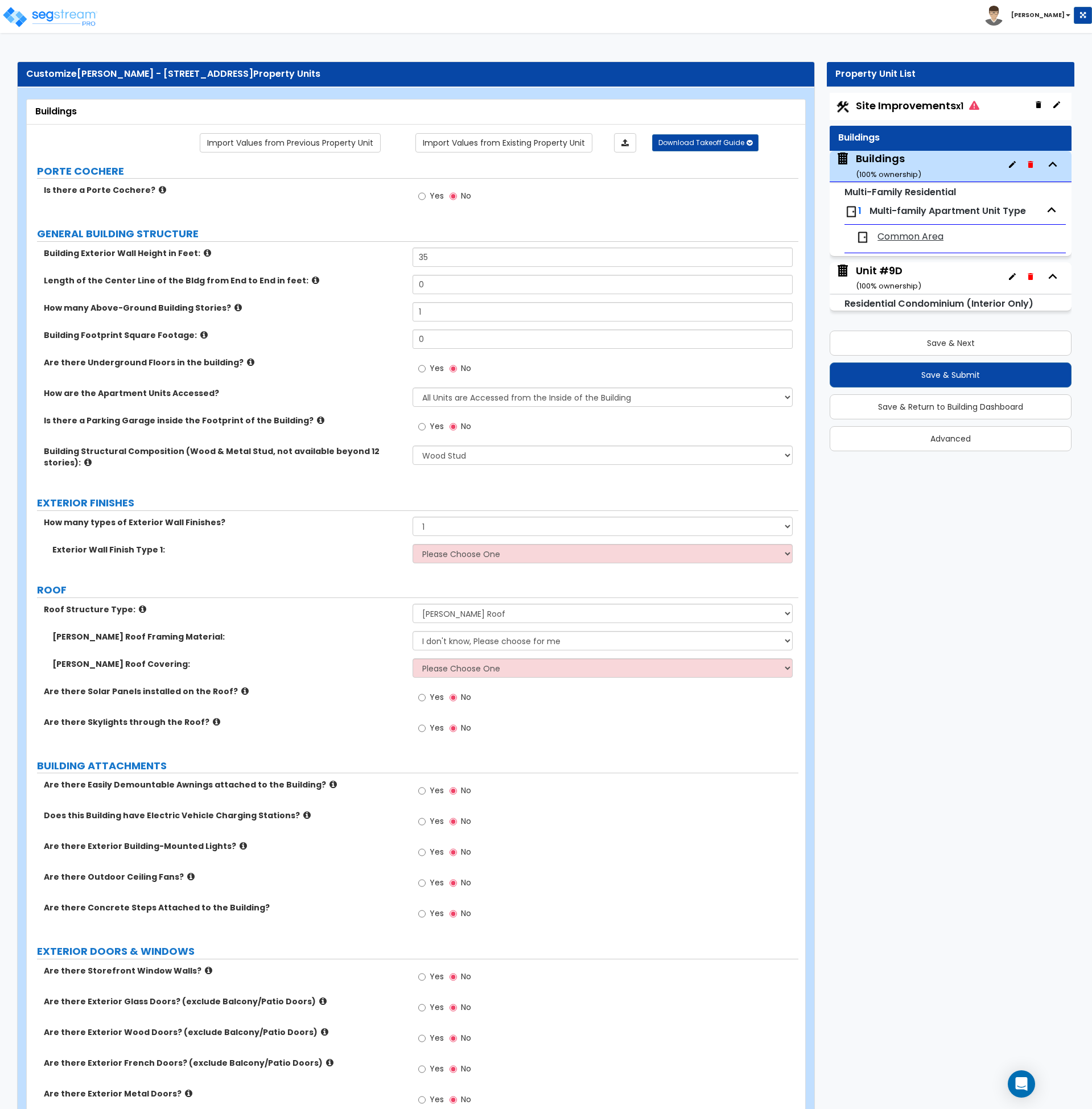
click at [948, 344] on button "Save & Next" at bounding box center [951, 342] width 242 height 25
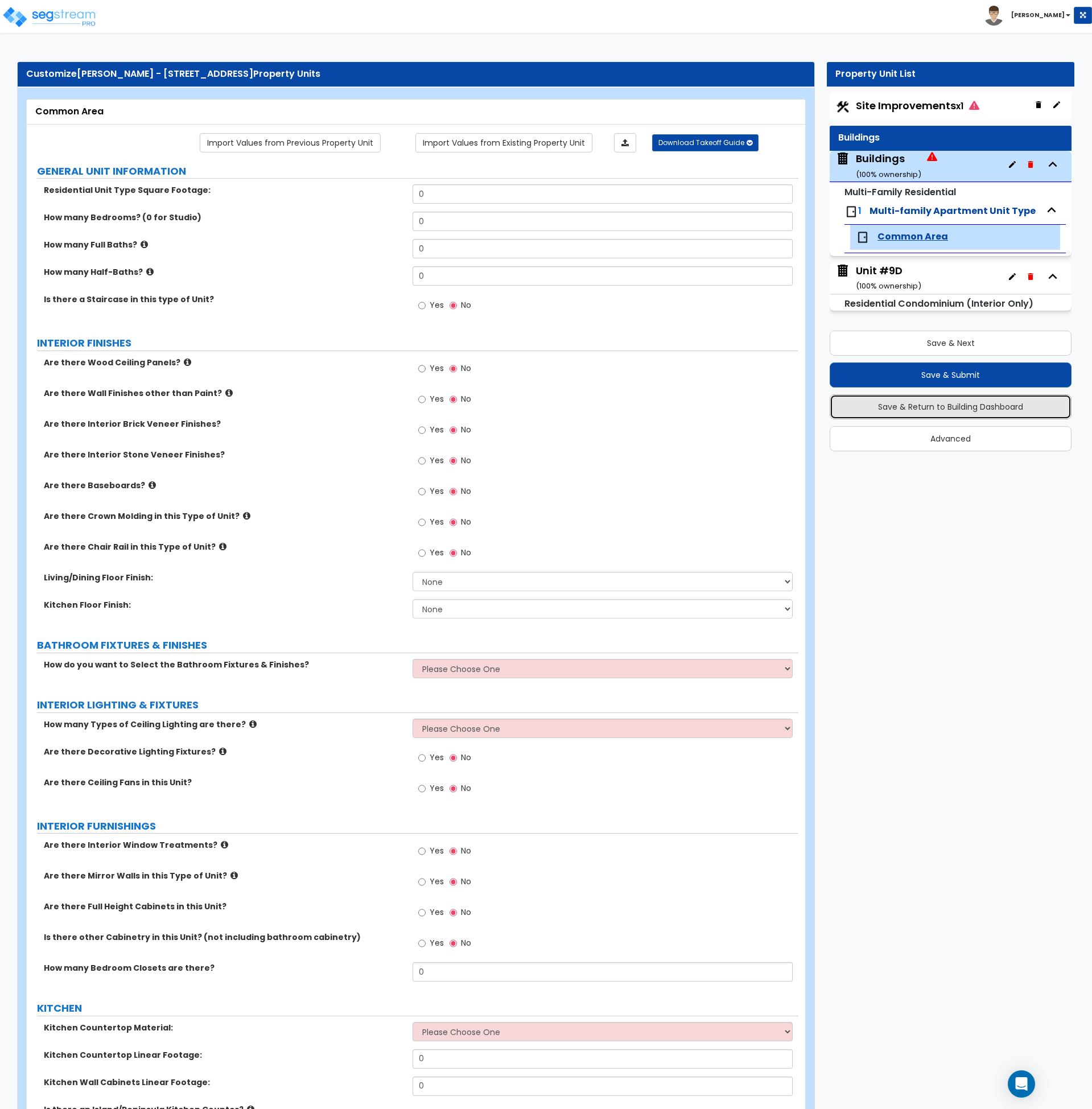
click at [941, 412] on button "Save & Return to Building Dashboard" at bounding box center [951, 407] width 242 height 25
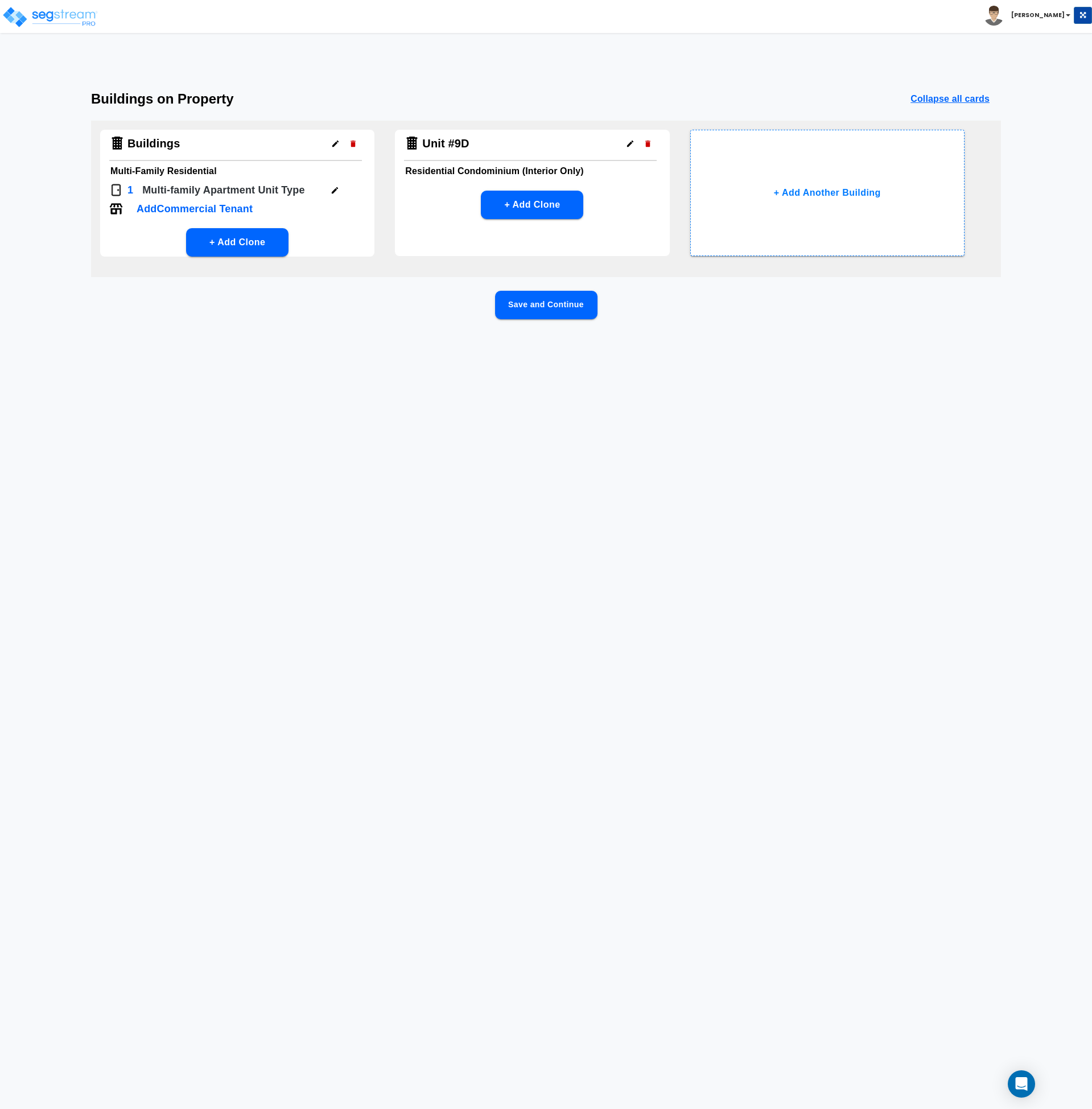
click at [333, 144] on icon "button" at bounding box center [335, 144] width 9 height 9
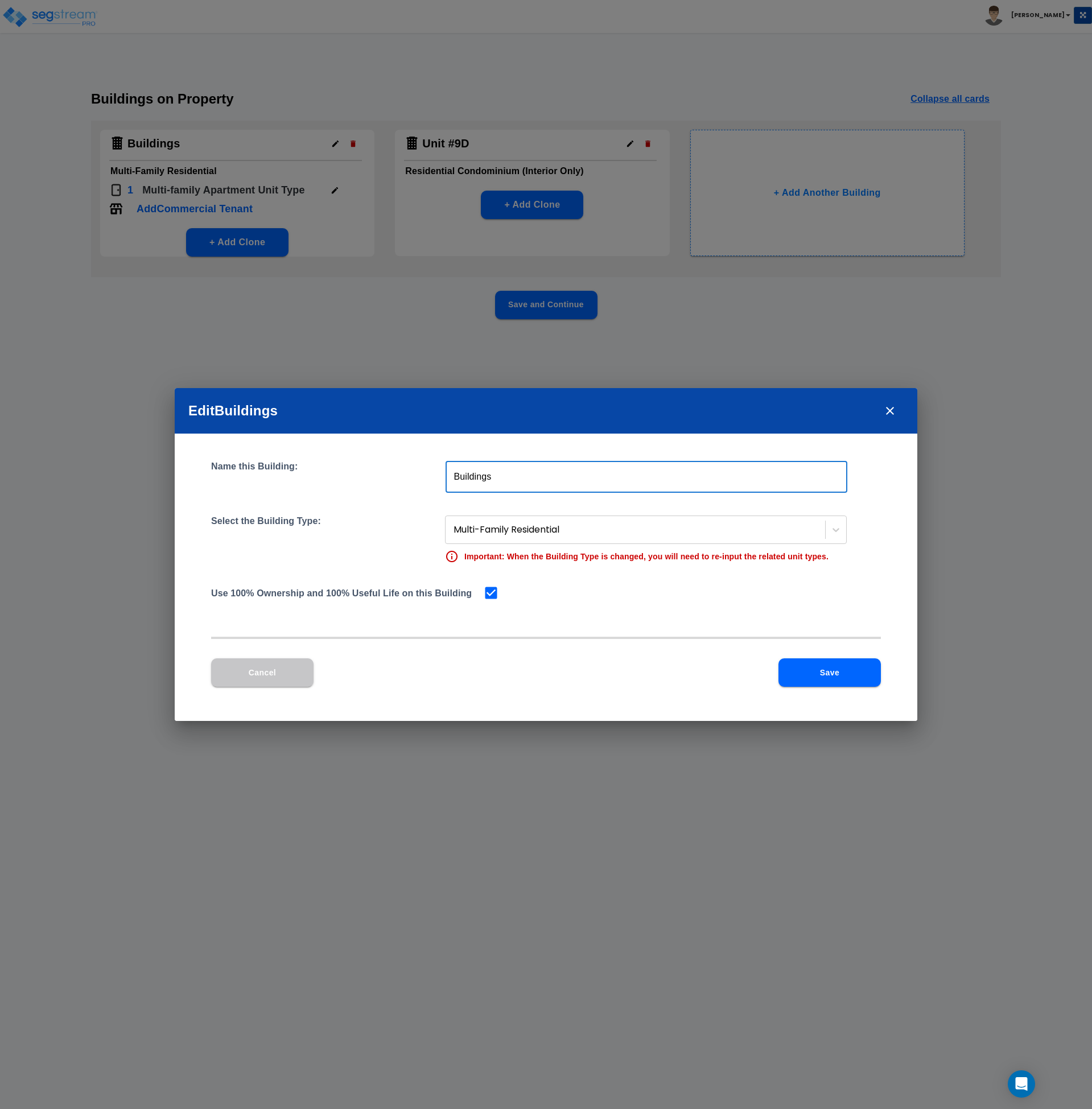
drag, startPoint x: 513, startPoint y: 480, endPoint x: 352, endPoint y: 463, distance: 161.9
click at [352, 463] on div "Name this Building: Buildings ​" at bounding box center [545, 477] width 669 height 32
type input "270 S Highway 143"
click at [850, 684] on button "Save" at bounding box center [830, 672] width 103 height 28
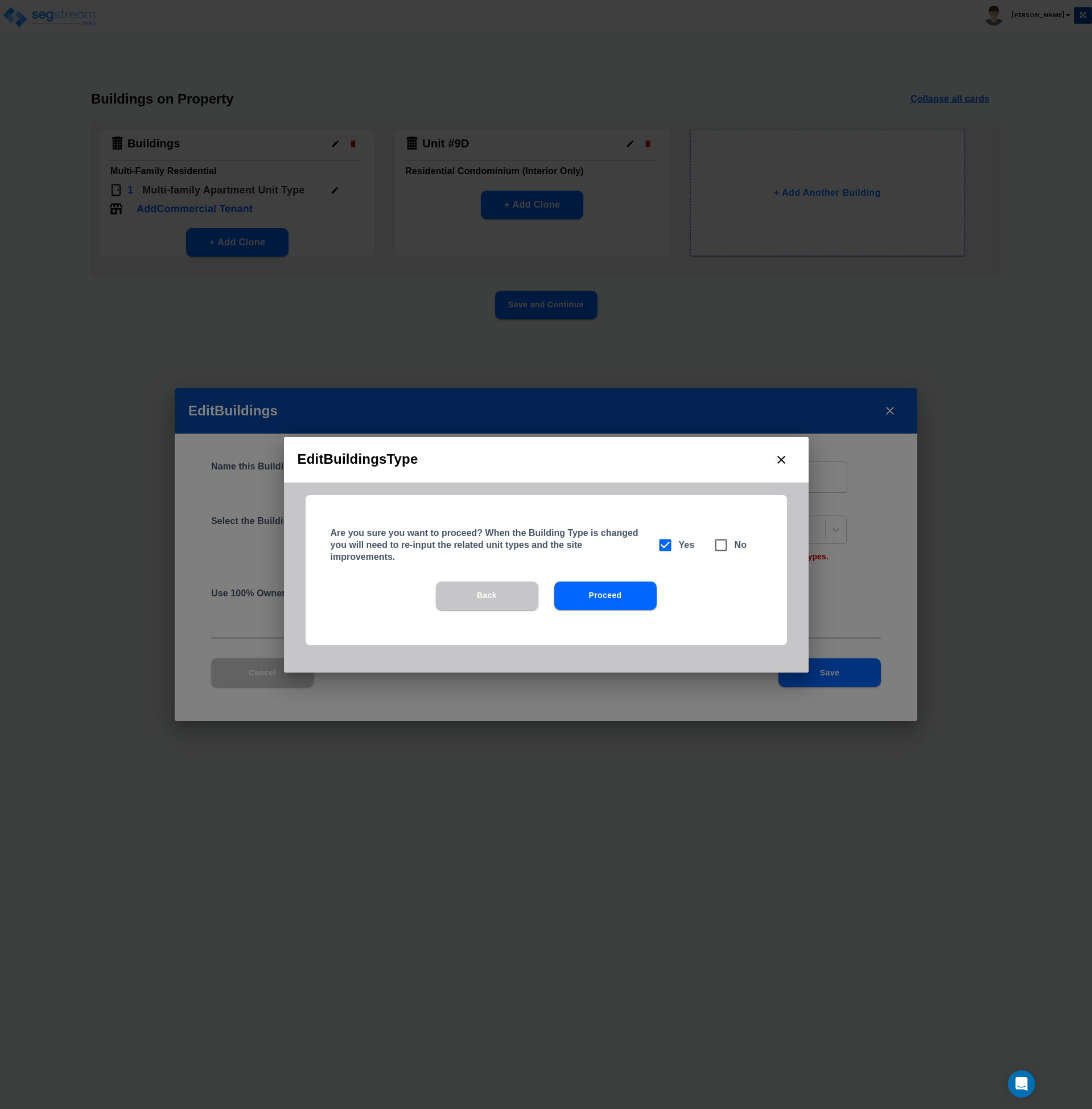
click at [615, 597] on button "Proceed" at bounding box center [605, 595] width 103 height 28
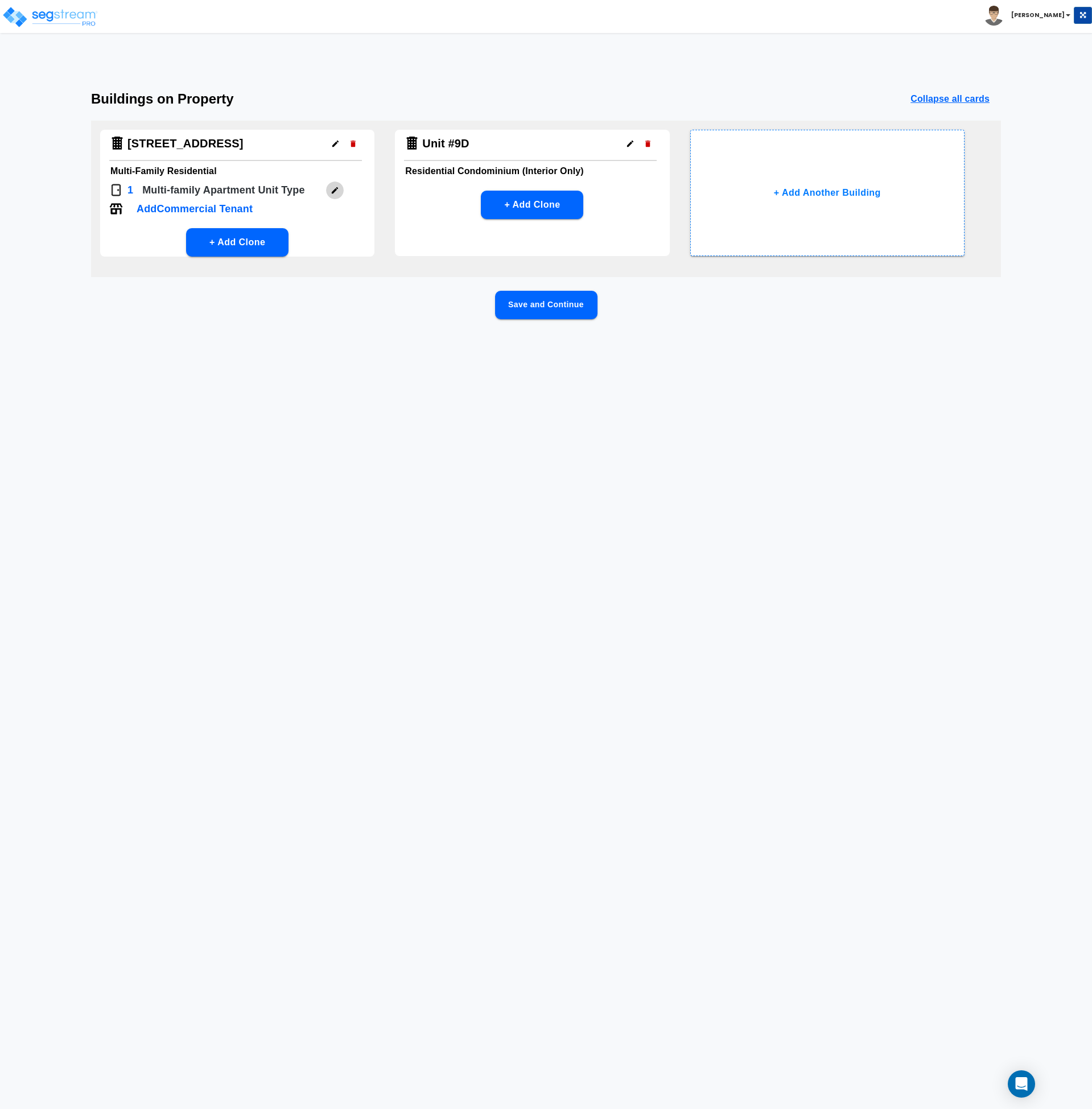
click at [334, 192] on icon "button" at bounding box center [335, 191] width 6 height 6
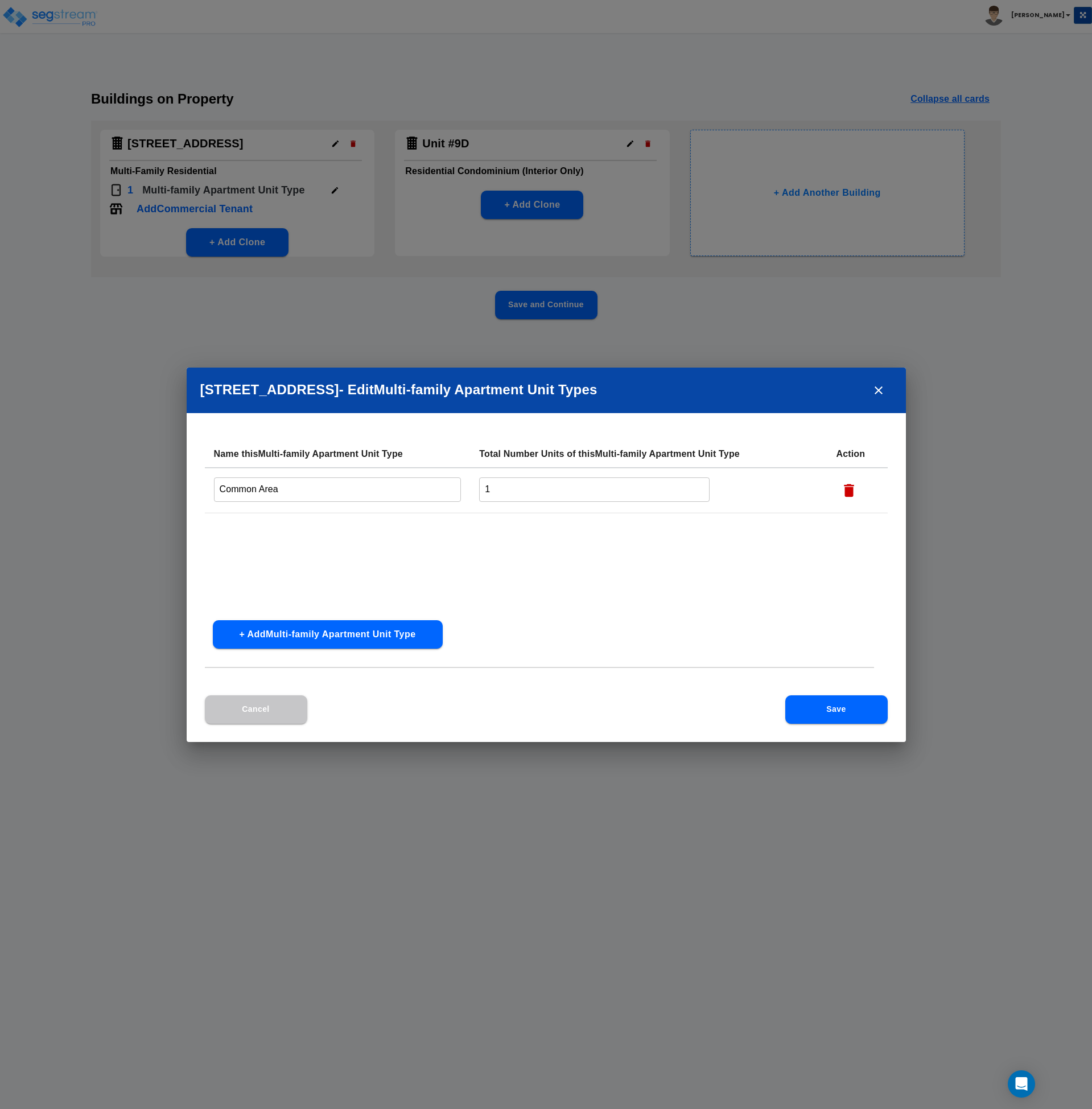
click at [847, 492] on icon "button" at bounding box center [849, 490] width 10 height 13
click at [835, 705] on button "Save" at bounding box center [837, 709] width 103 height 28
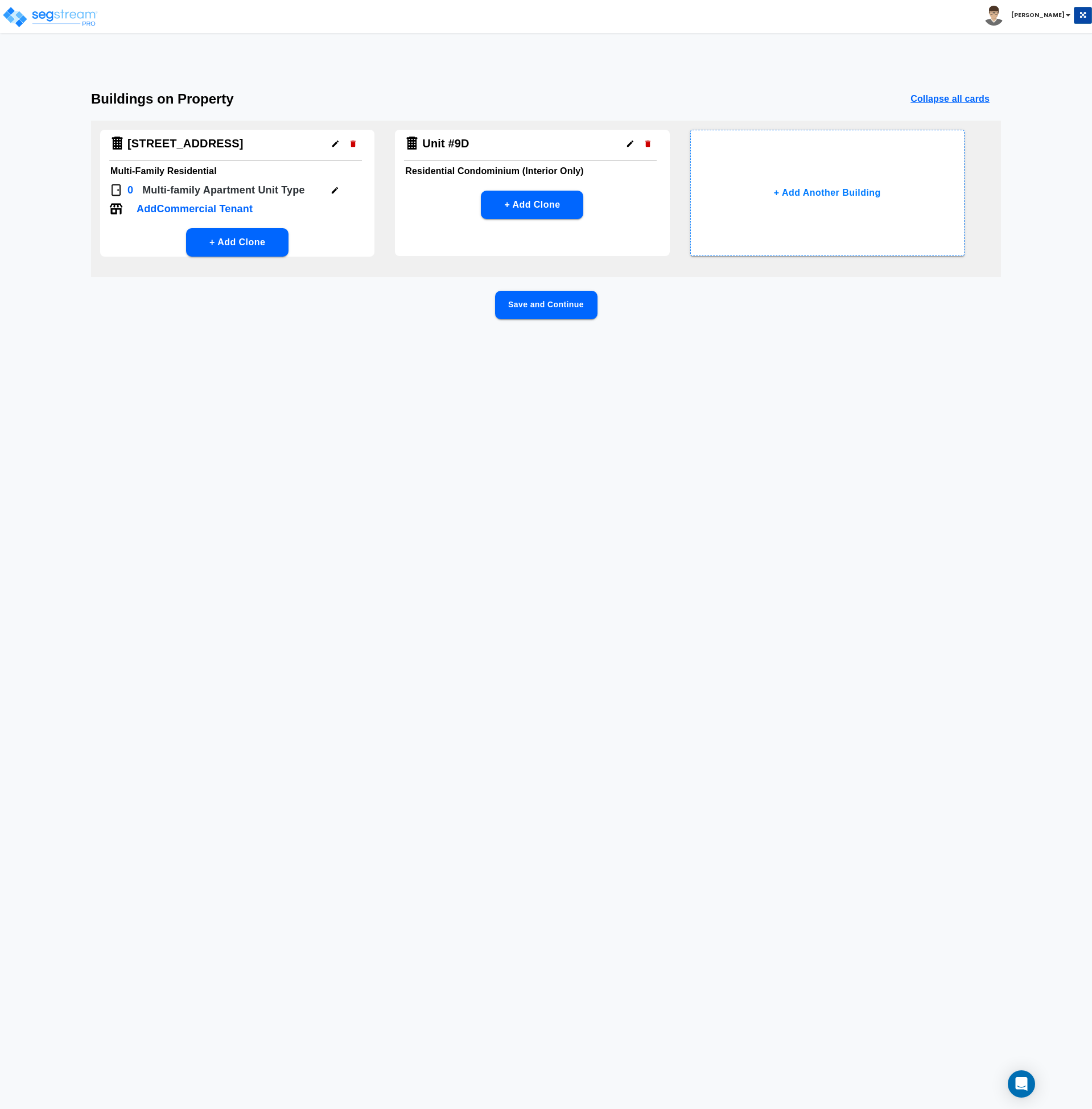
click at [552, 306] on button "Save and Continue" at bounding box center [547, 305] width 103 height 28
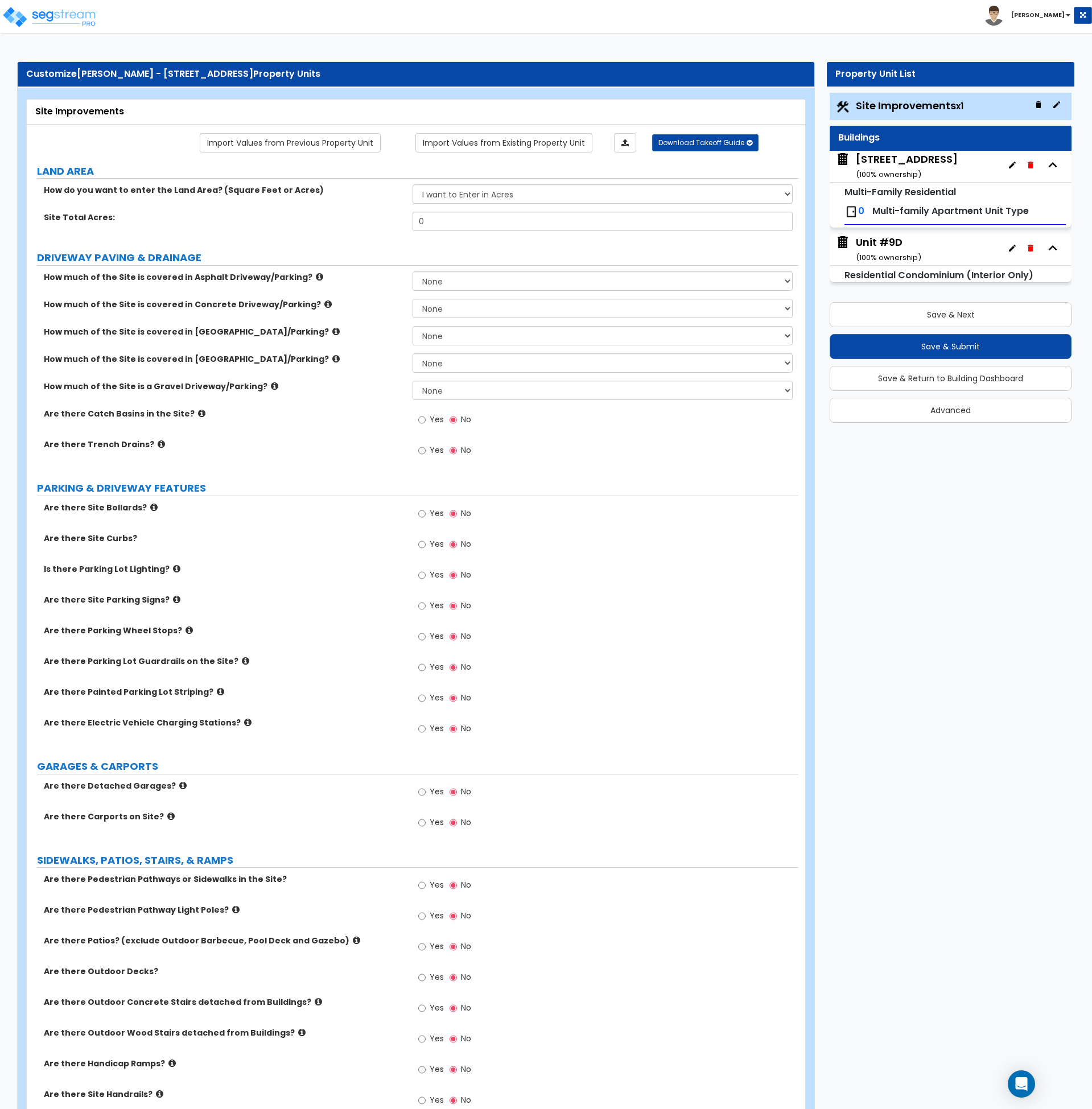
click at [880, 168] on div "270 S Highway 143 ( 100 % ownership)" at bounding box center [907, 167] width 102 height 29
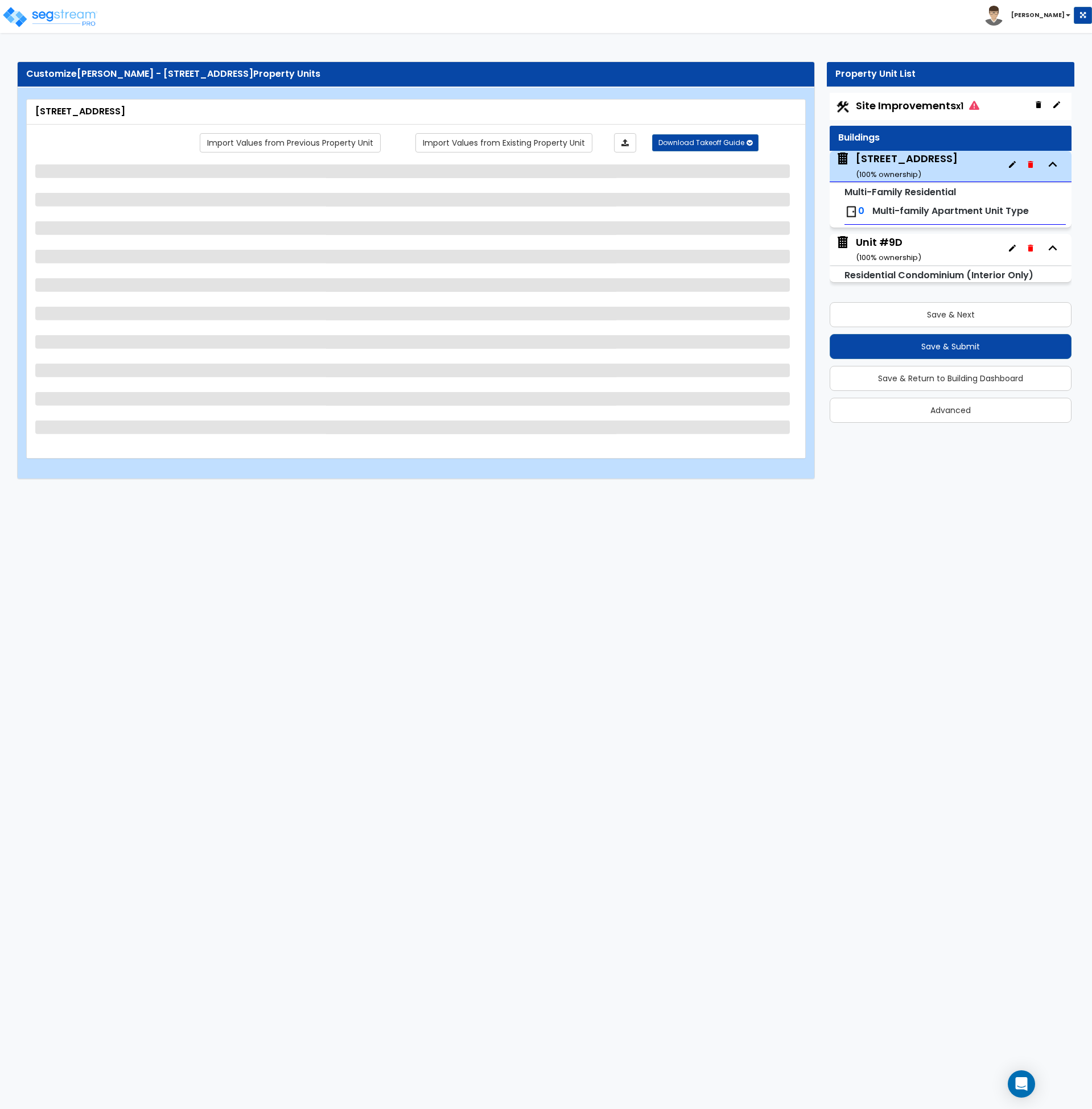
select select "7"
select select "1"
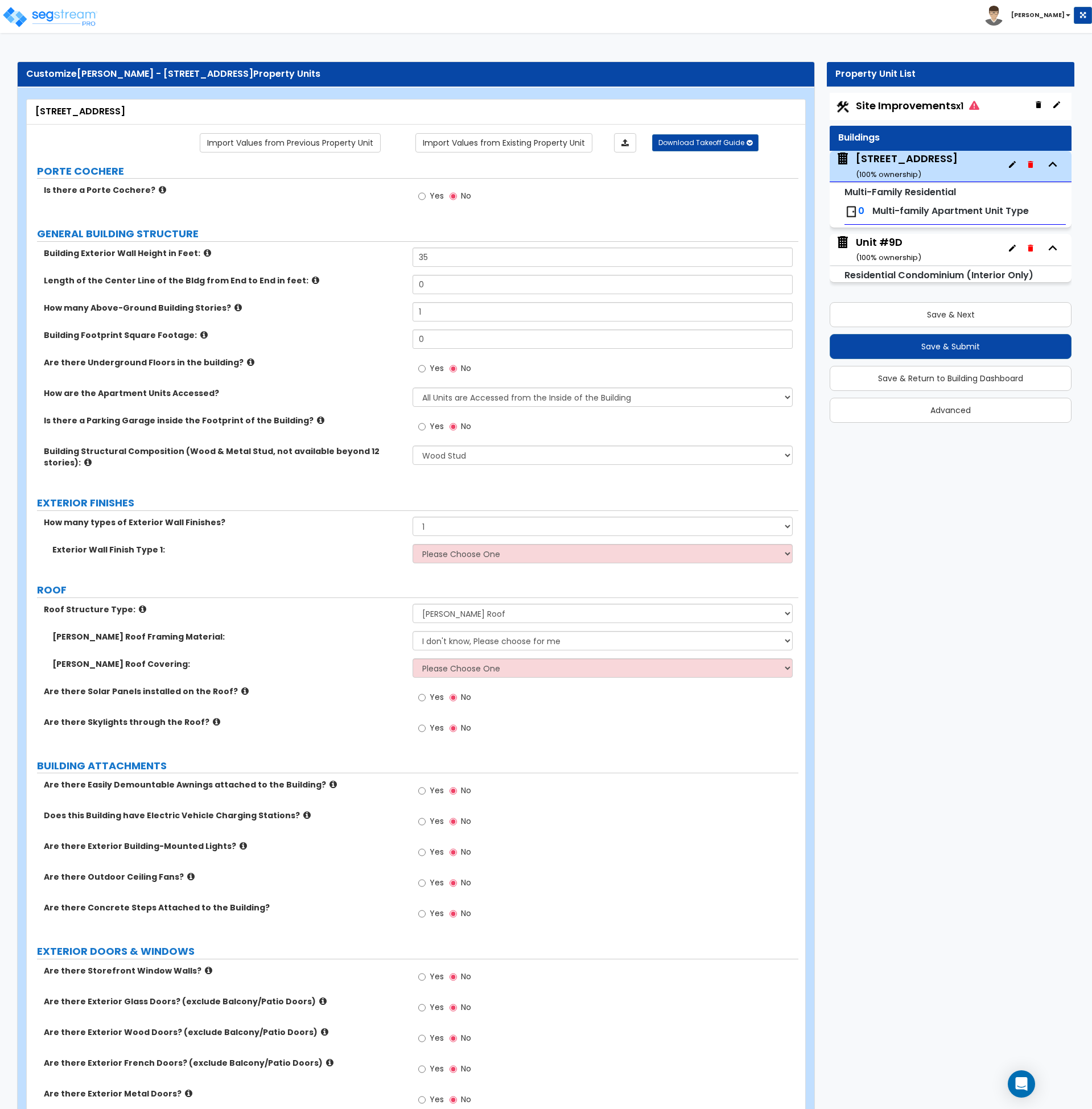
click at [870, 197] on small "Multi-Family Residential" at bounding box center [900, 192] width 111 height 13
drag, startPoint x: 882, startPoint y: 213, endPoint x: 879, endPoint y: 247, distance: 34.1
click at [882, 212] on span "Multi-family Apartment Unit Type" at bounding box center [950, 211] width 156 height 13
click at [891, 103] on span "Site Improvements x1" at bounding box center [918, 106] width 123 height 14
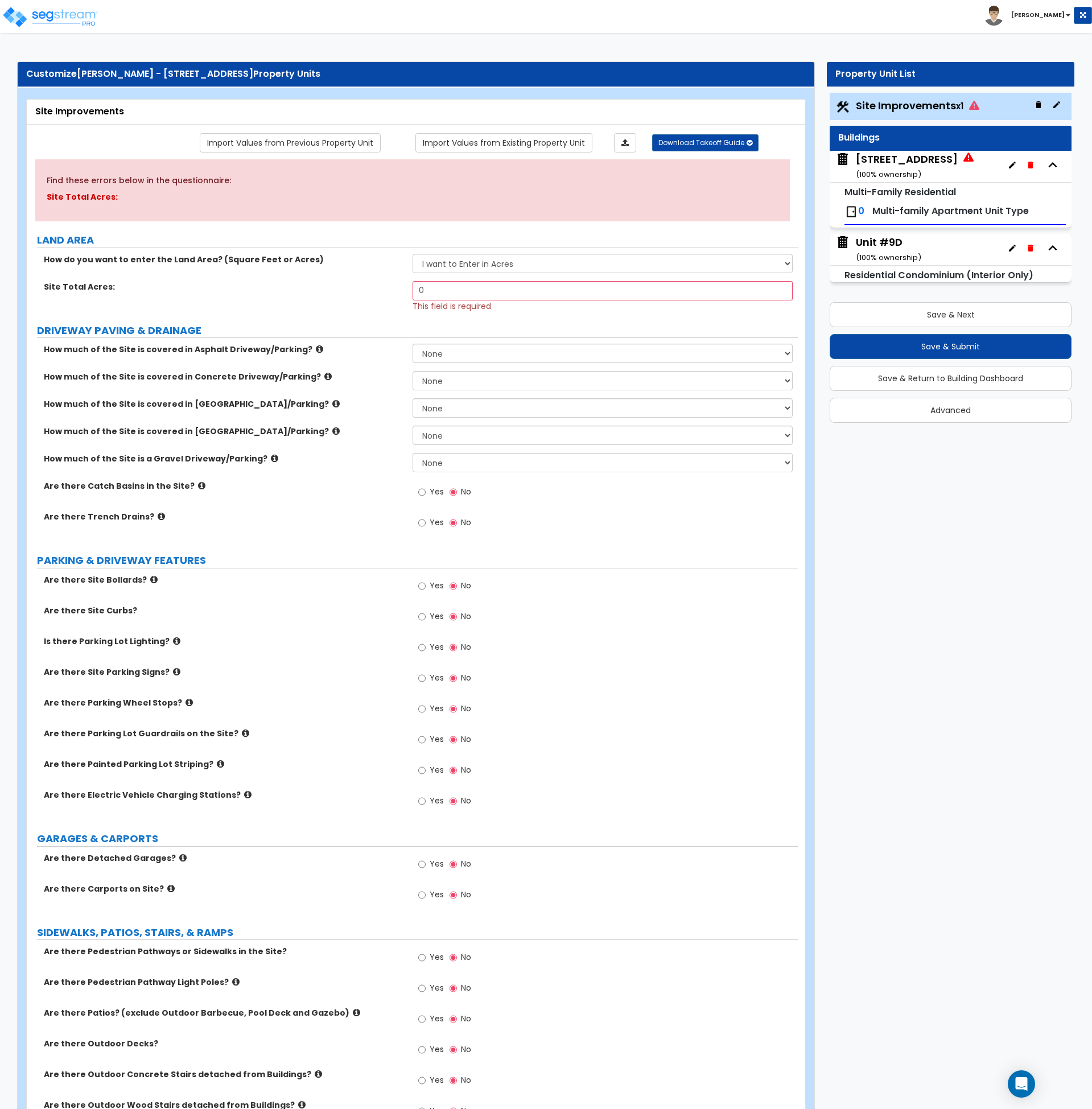
click at [904, 169] on small "( 100 % ownership)" at bounding box center [889, 174] width 66 height 10
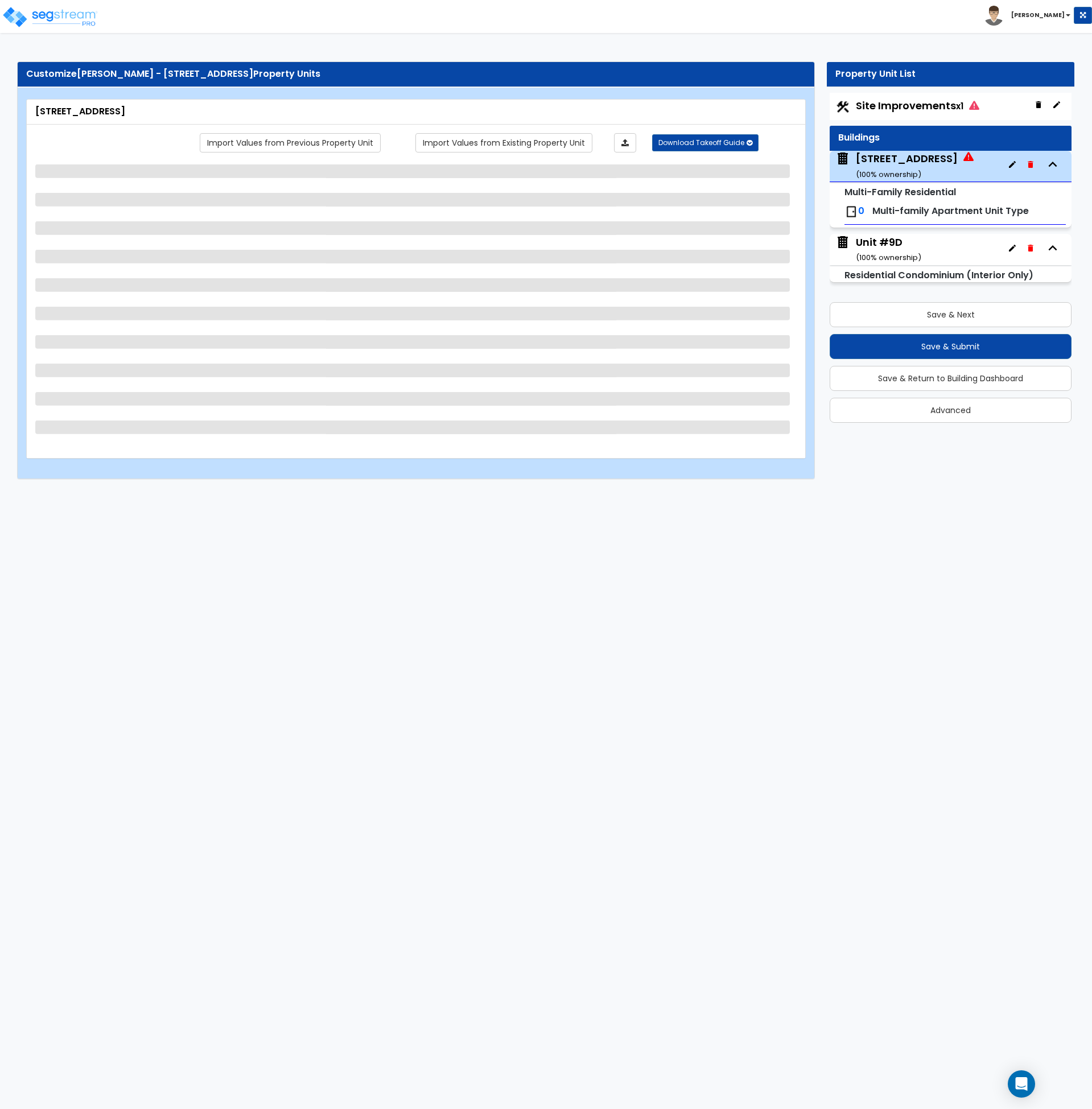
select select "7"
select select "1"
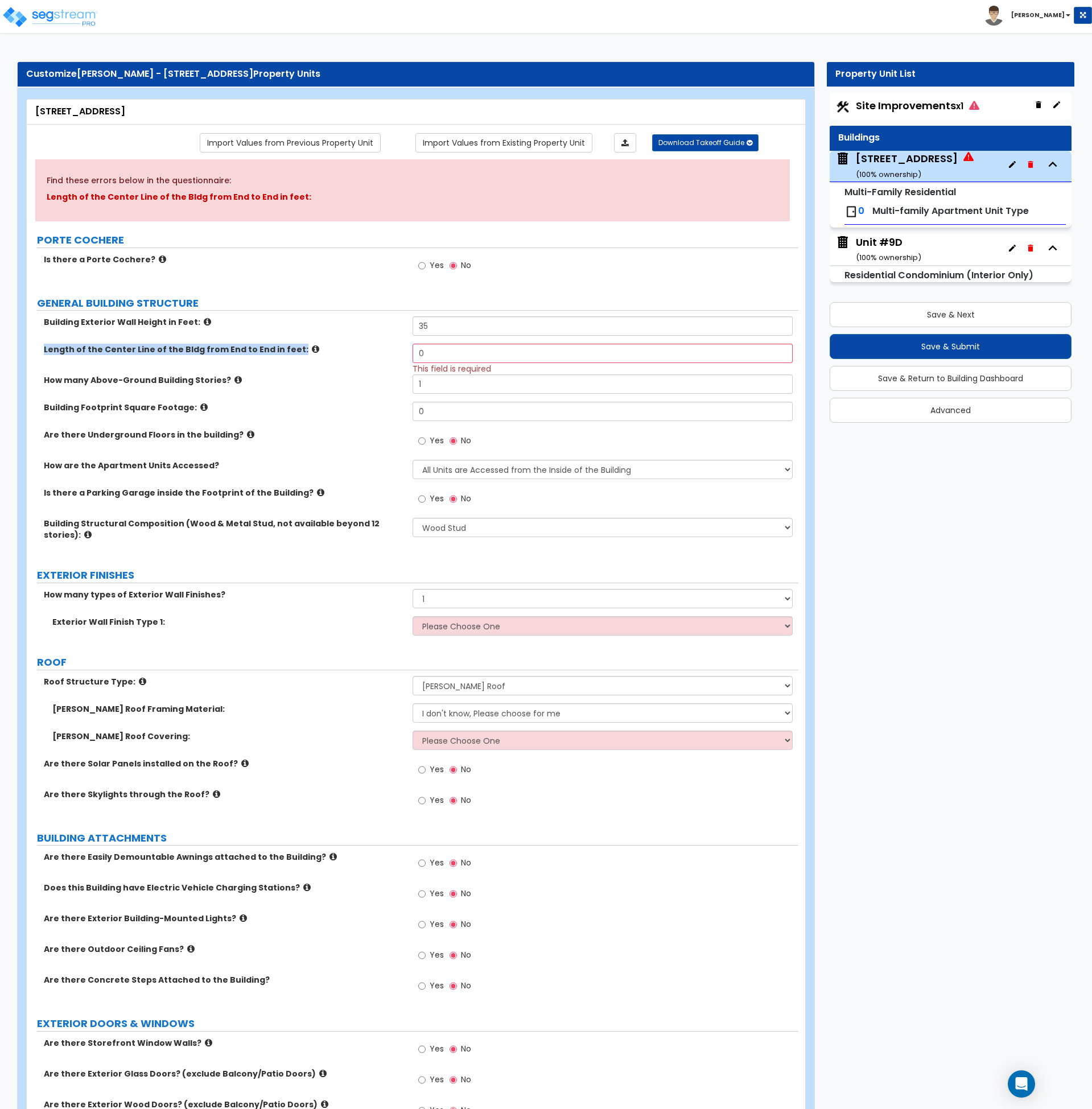
drag, startPoint x: 283, startPoint y: 352, endPoint x: 44, endPoint y: 357, distance: 239.1
click at [44, 357] on div "Length of the Center Line of the Bldg from End to End in feet: 0 This field is …" at bounding box center [412, 359] width 772 height 30
copy label "Length of the Center Line of the Bldg from End to End in feet:"
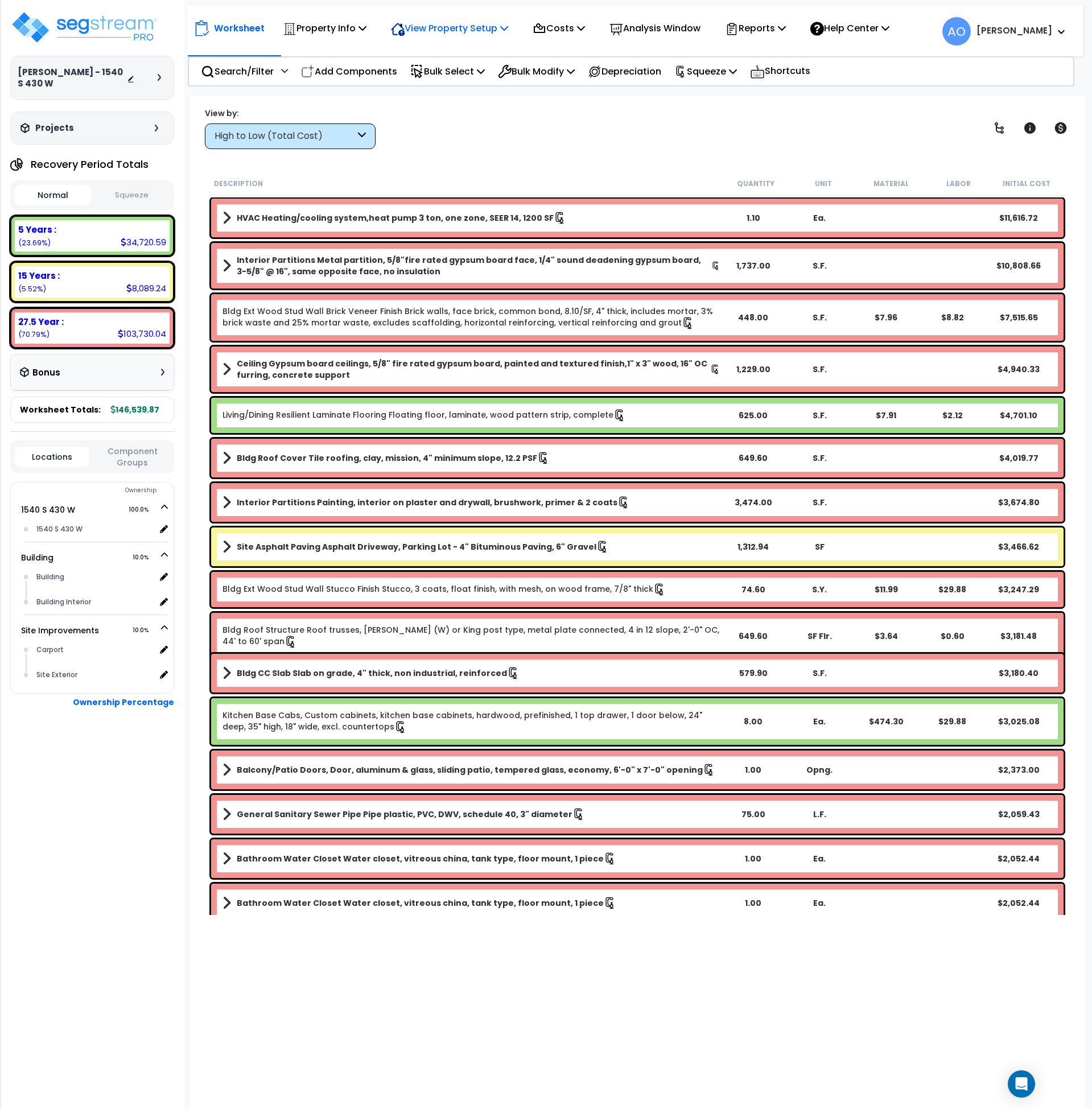
click at [452, 27] on p "View Property Setup" at bounding box center [450, 28] width 117 height 15
click at [439, 81] on link "View Questionnaire" at bounding box center [442, 78] width 113 height 22
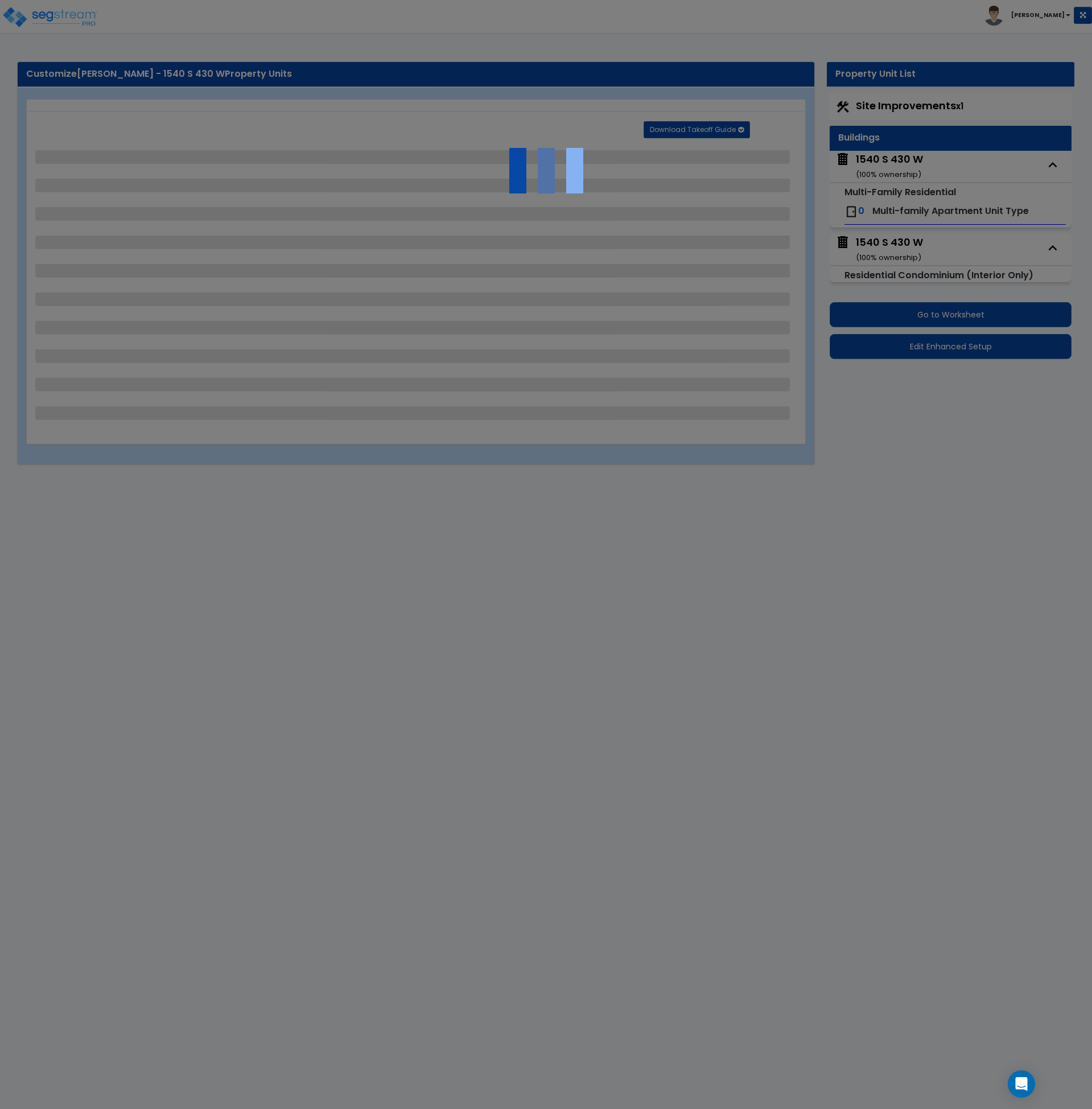
select select "2"
select select "1"
select select "2"
select select "4"
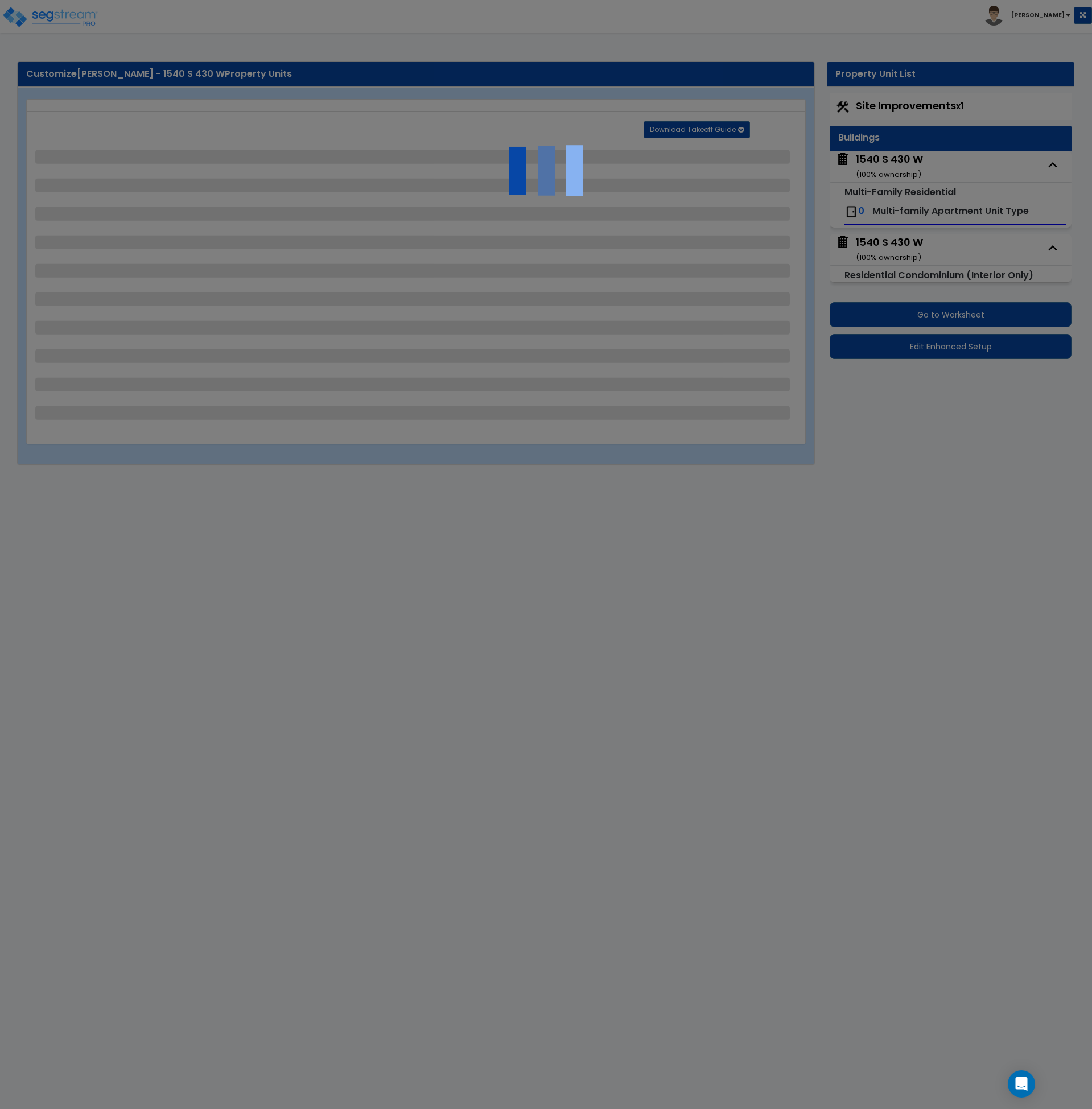
select select "2"
select select "1"
select select "2"
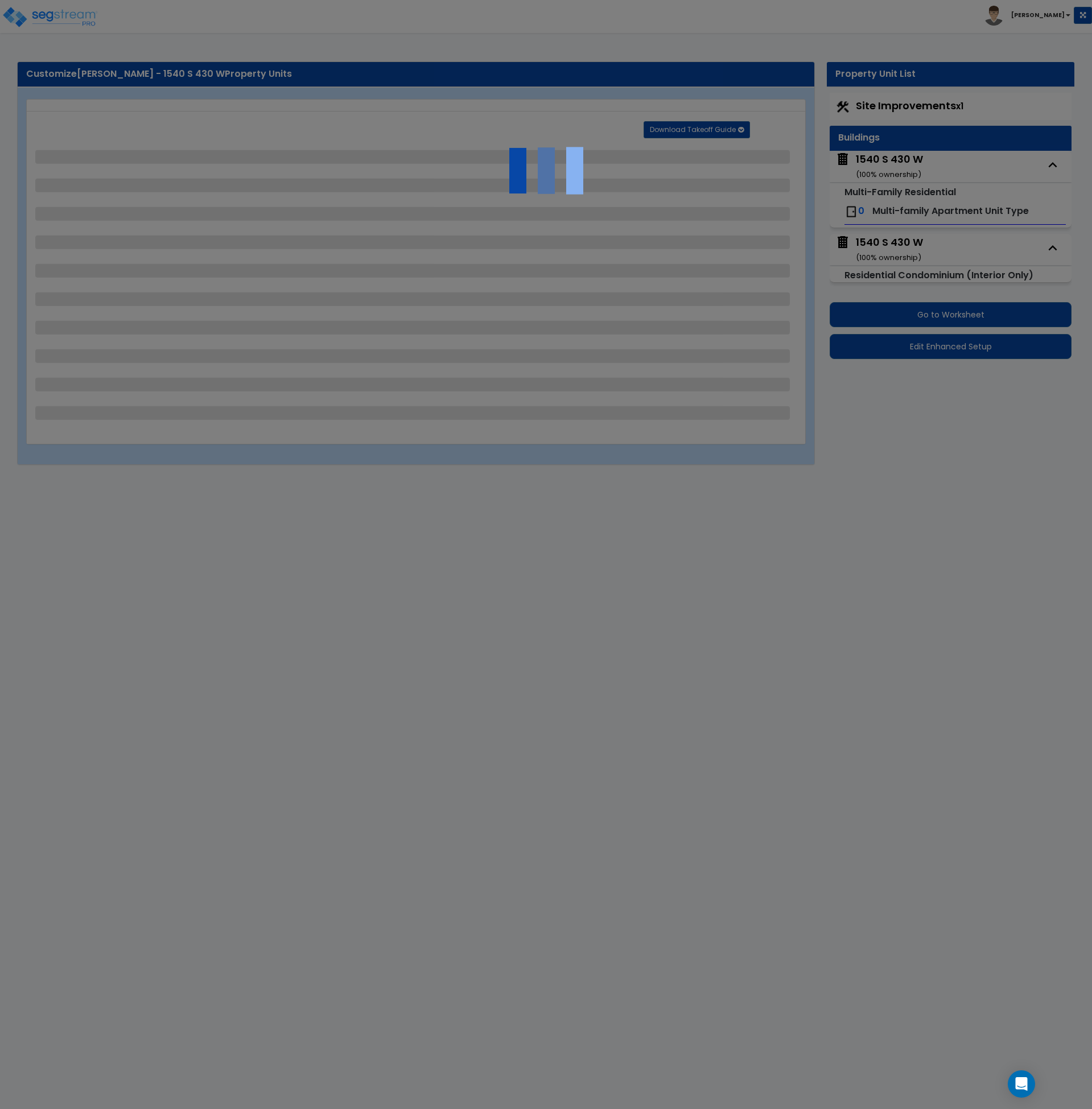
select select "1"
select select "5"
select select "4"
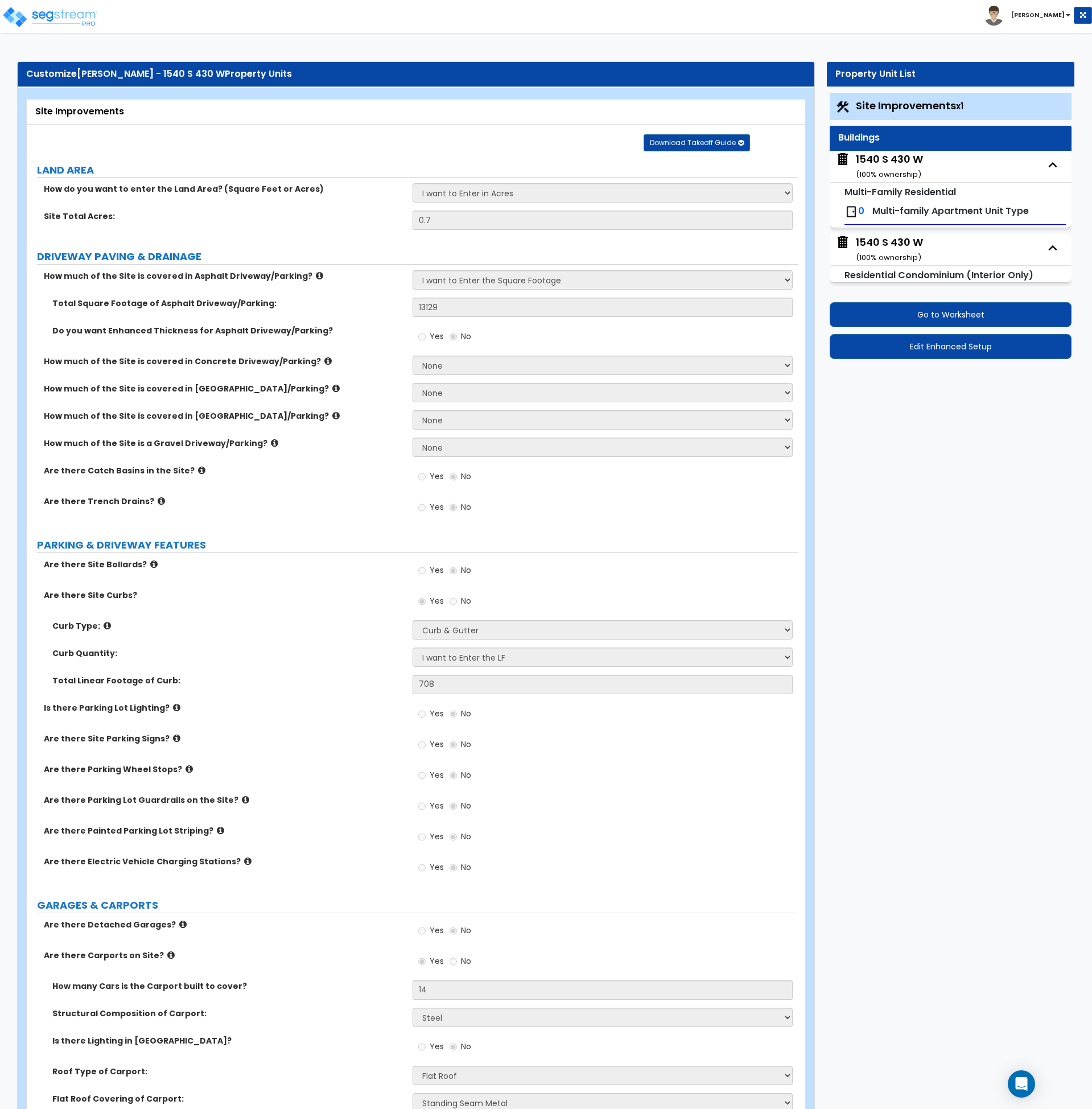
click at [904, 168] on div "1540 S 430 W ( 100 % ownership)" at bounding box center [890, 167] width 67 height 29
select select "2"
select select "7"
select select "2"
select select "7"
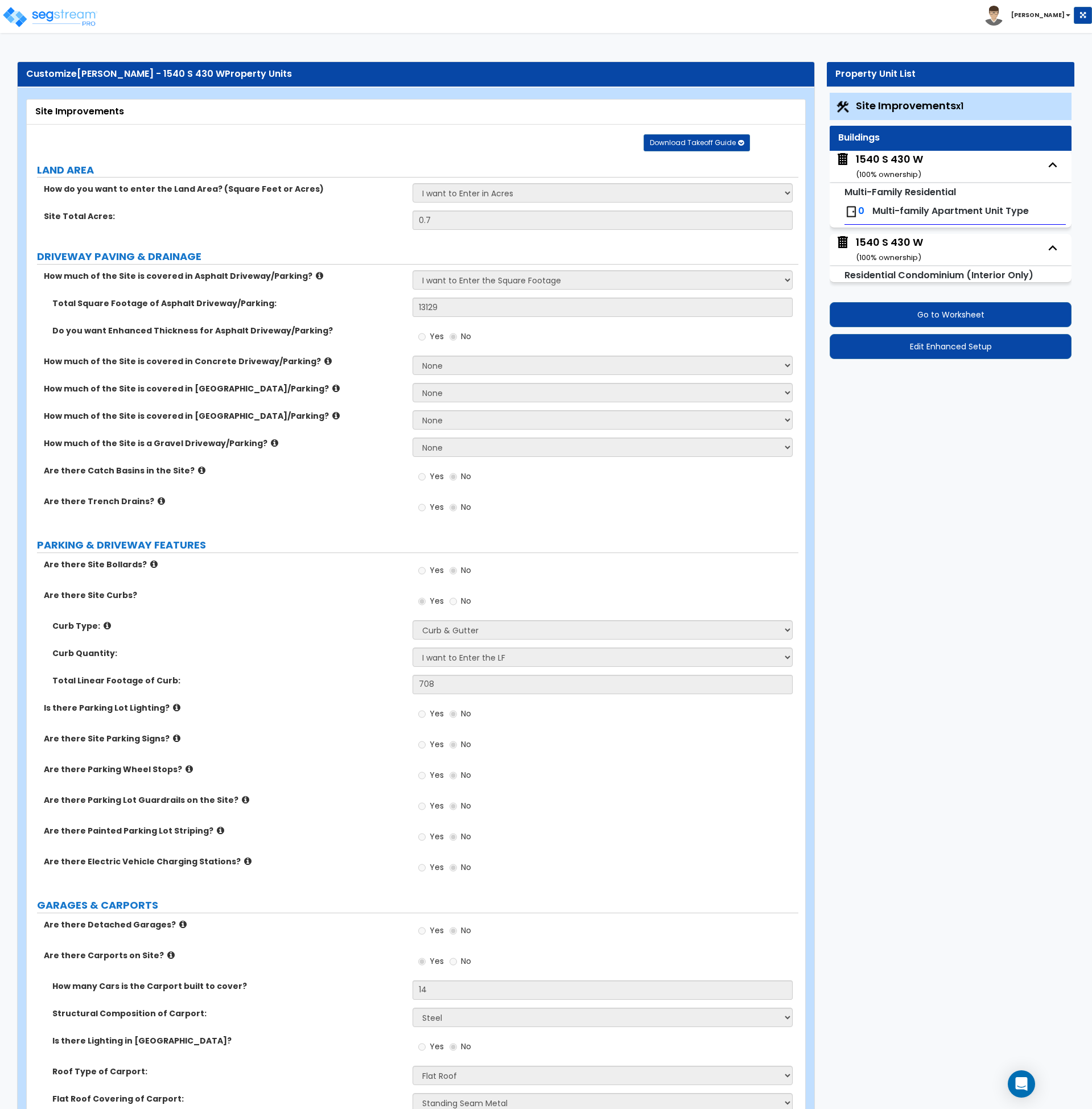
select select "2"
select select "1"
select select "2"
select select "1"
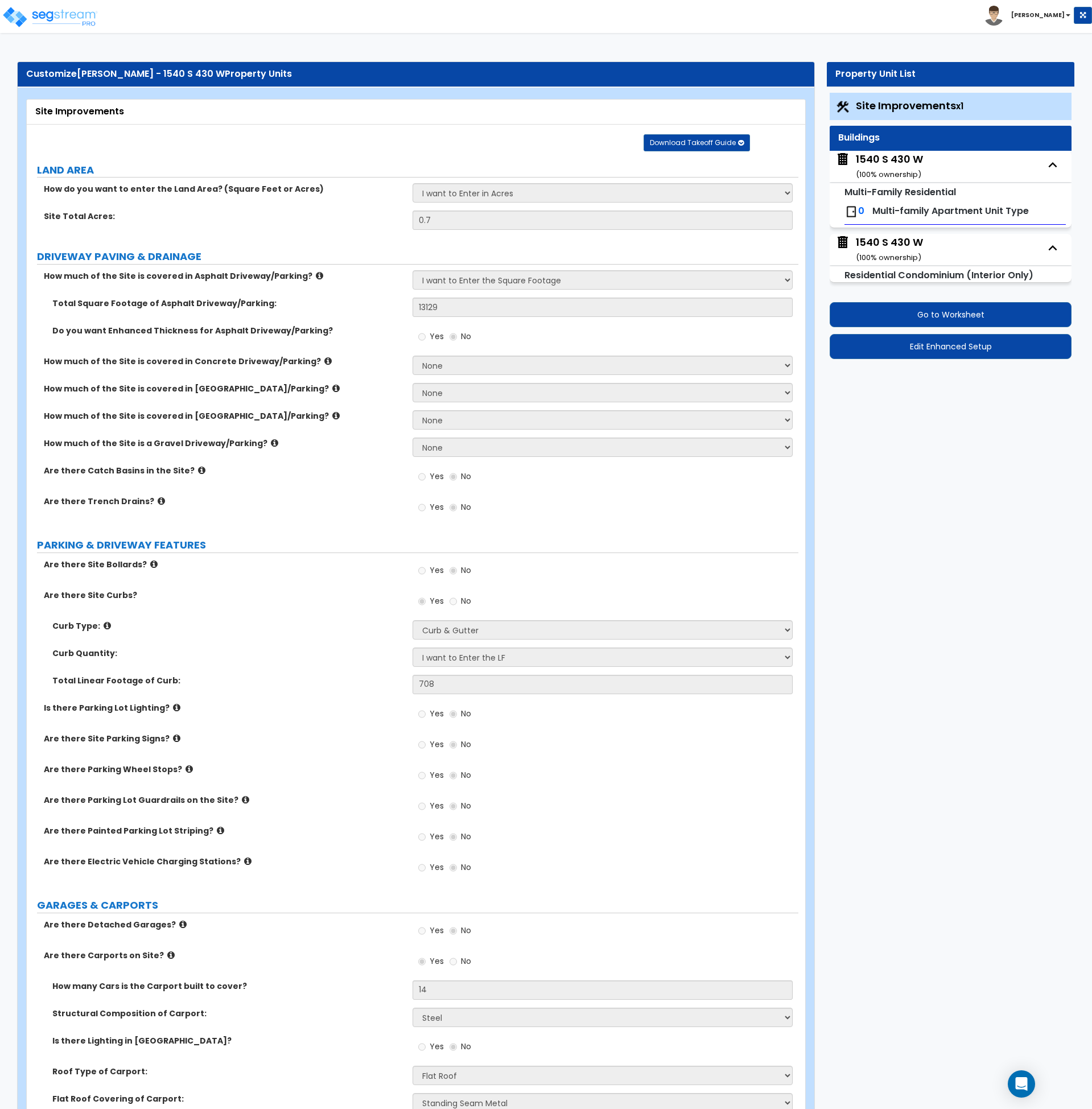
select select "1"
select select "2"
select select "4"
select select "2"
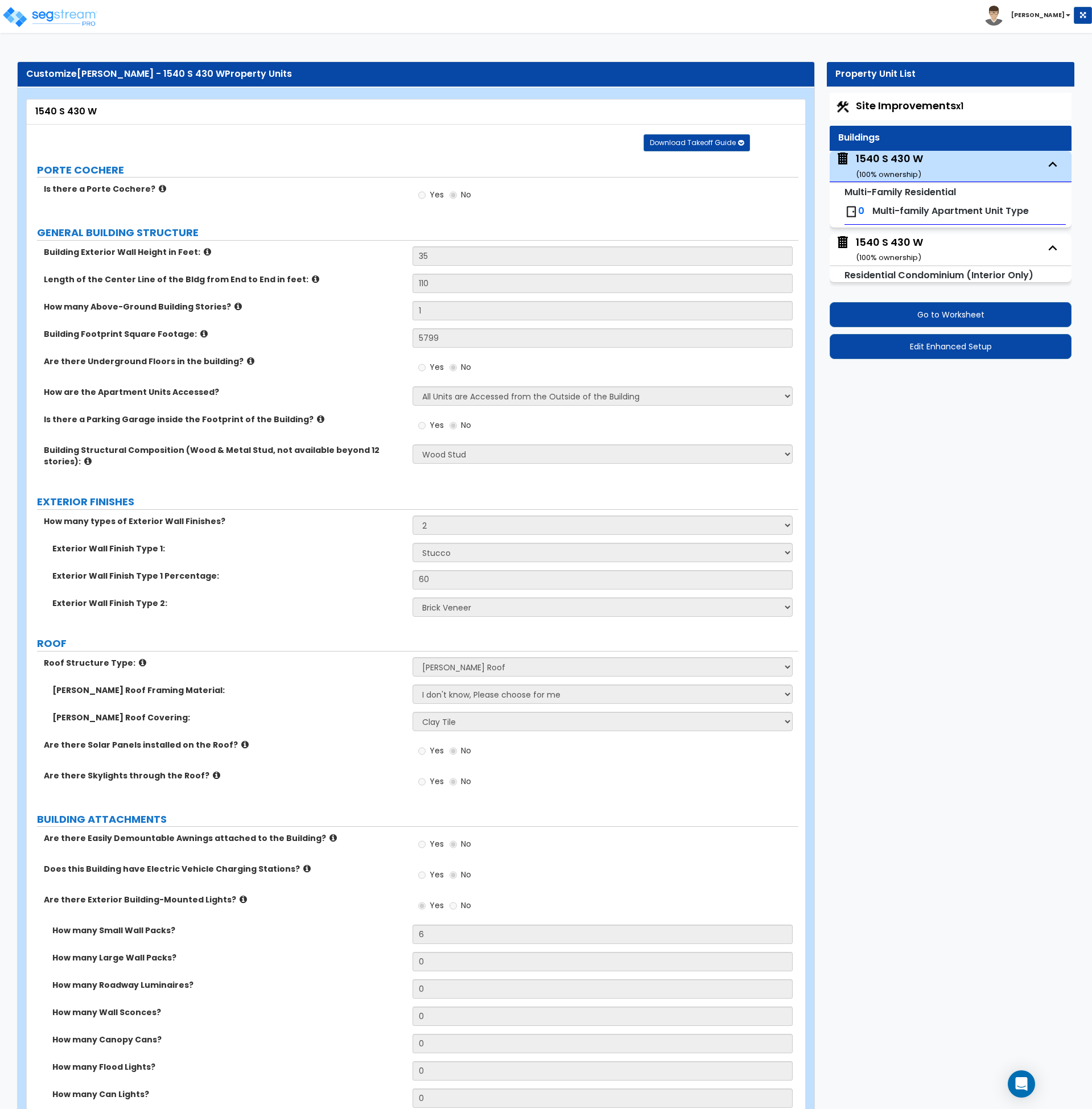
click at [874, 208] on span "Multi-family Apartment Unit Type" at bounding box center [950, 211] width 156 height 13
click at [872, 192] on small "Multi-Family Residential" at bounding box center [900, 192] width 111 height 13
drag, startPoint x: 289, startPoint y: 164, endPoint x: 295, endPoint y: 143, distance: 21.8
click at [289, 164] on label "PORTE COCHERE" at bounding box center [418, 170] width 762 height 14
click at [896, 103] on span "Site Improvements x1" at bounding box center [910, 106] width 107 height 14
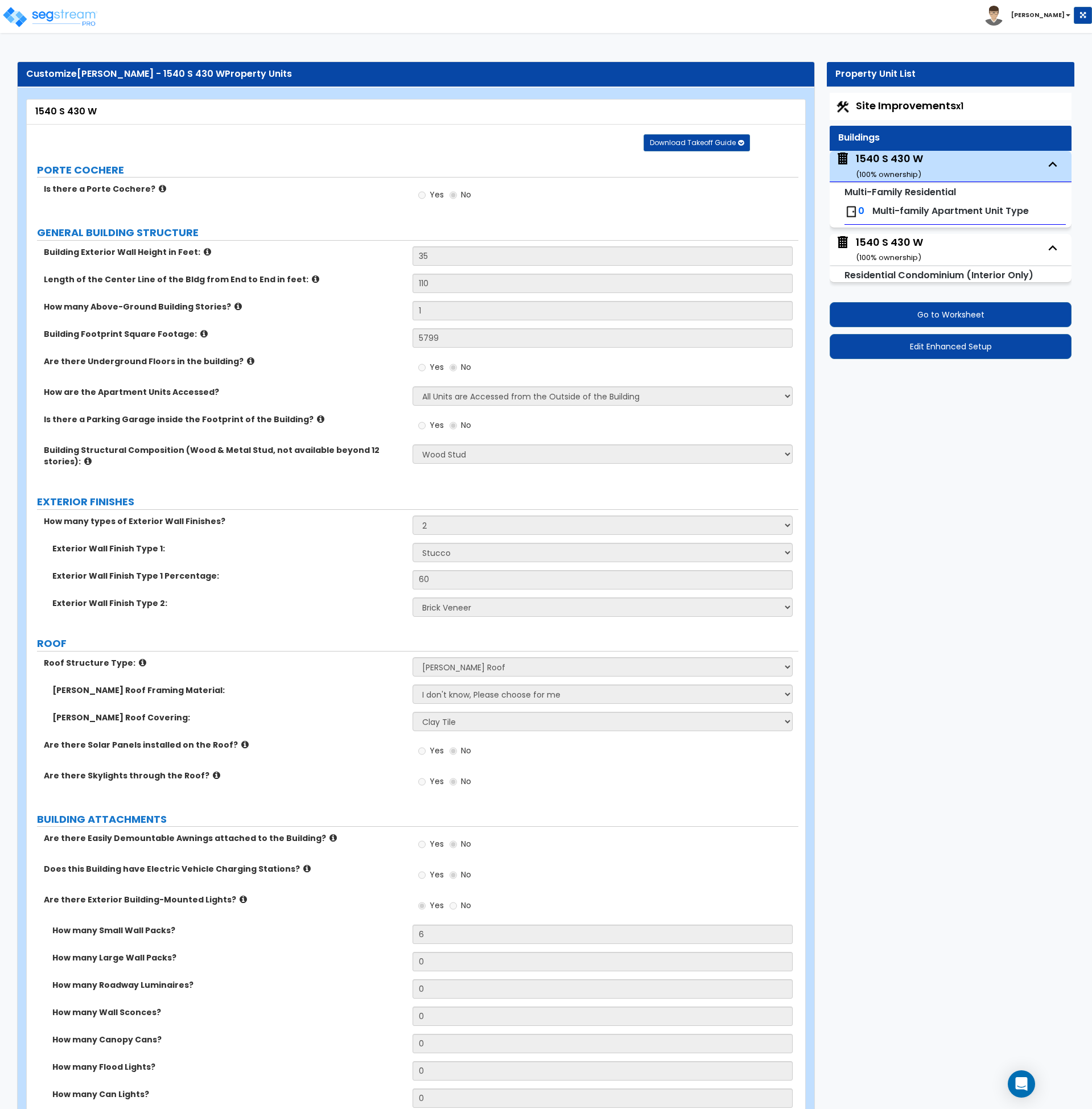
select select "2"
select select "1"
select select "2"
select select "4"
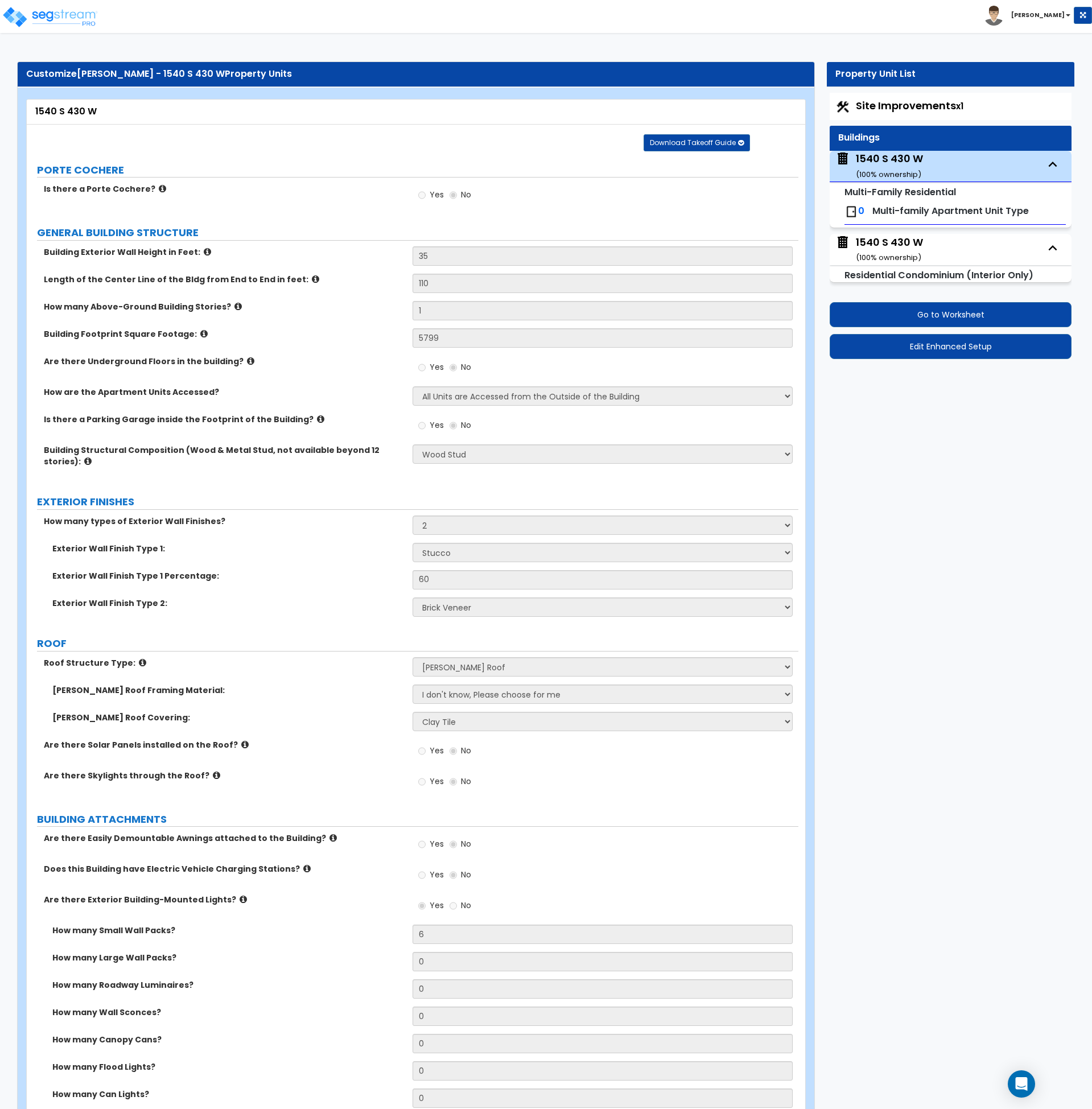
select select "2"
select select "1"
select select "2"
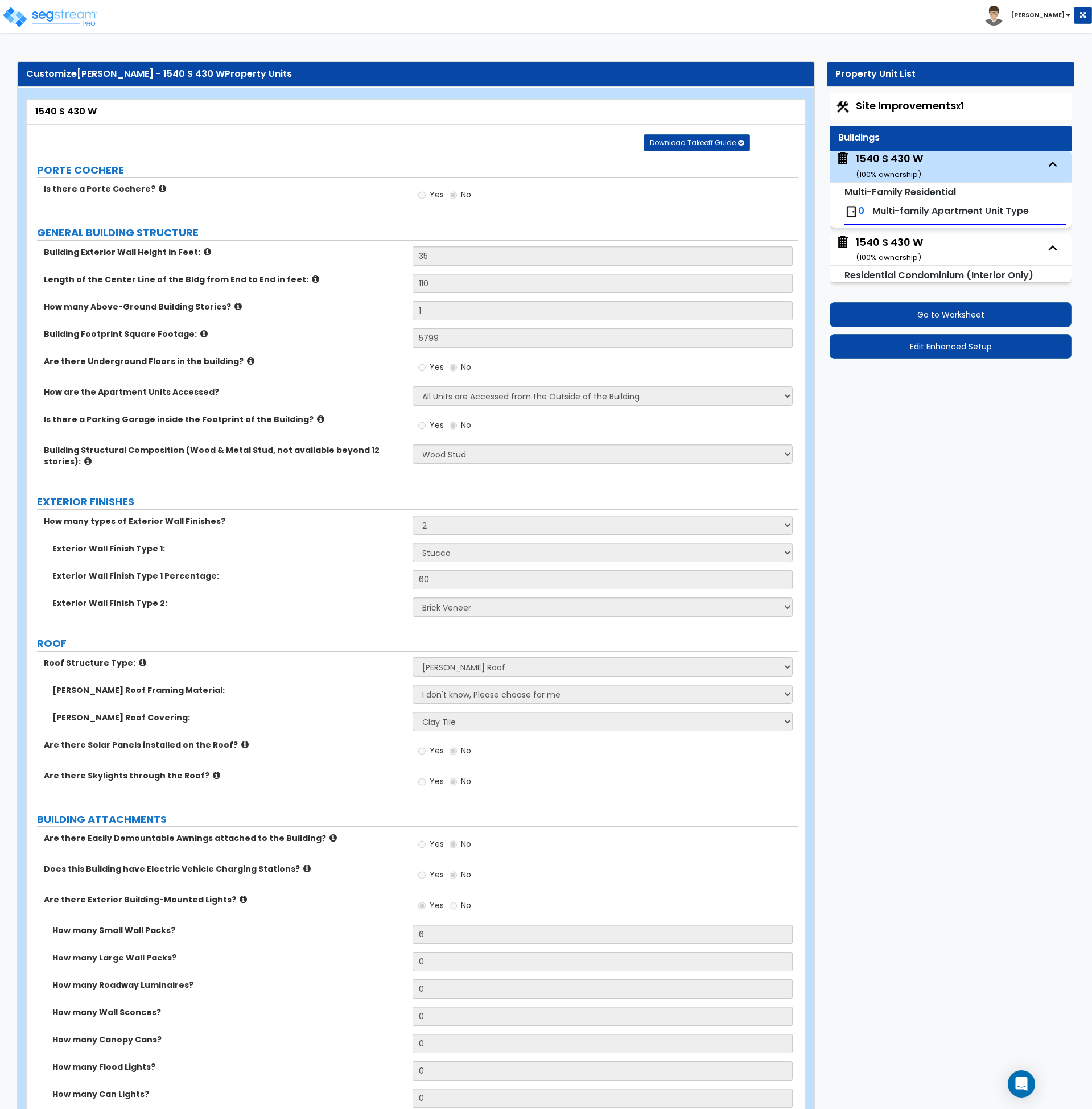
select select "1"
select select "5"
select select "4"
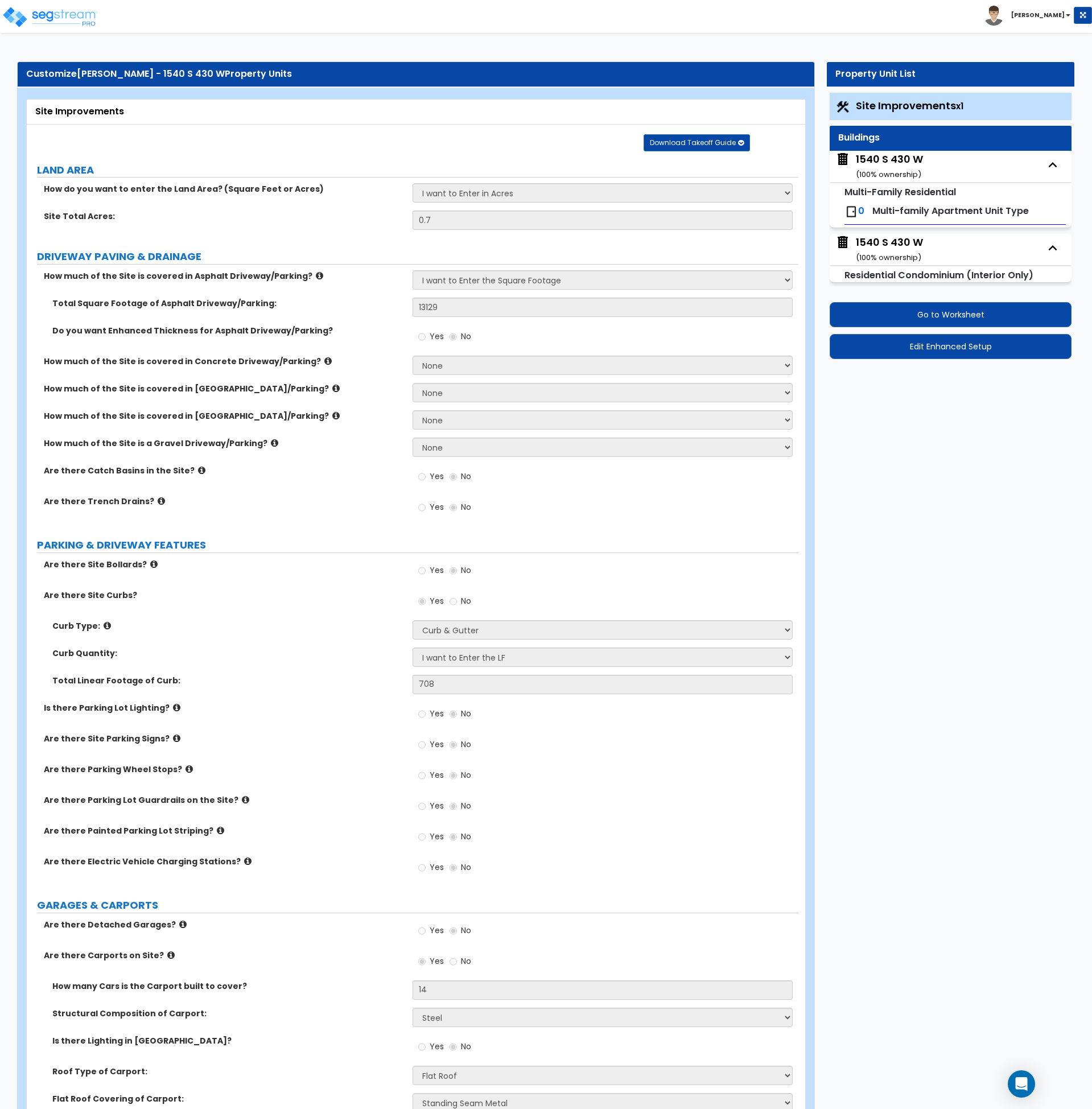
click at [281, 705] on label "Is there Parking Lot Lighting?" at bounding box center [224, 708] width 360 height 11
click at [880, 164] on div "1540 S 430 W ( 100 % ownership)" at bounding box center [890, 167] width 67 height 29
select select "2"
select select "7"
select select "2"
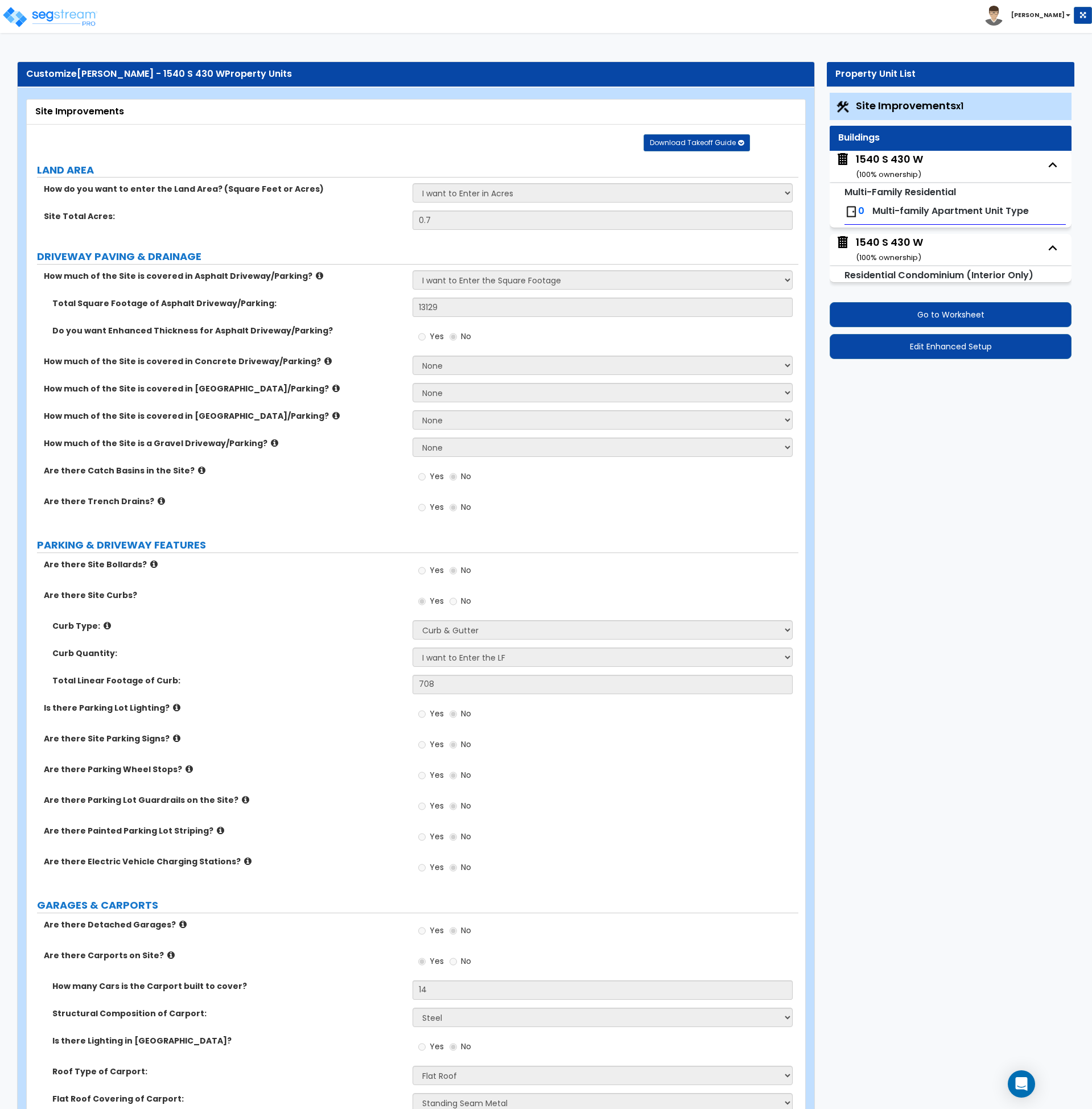
select select "7"
select select "2"
select select "1"
select select "2"
select select "1"
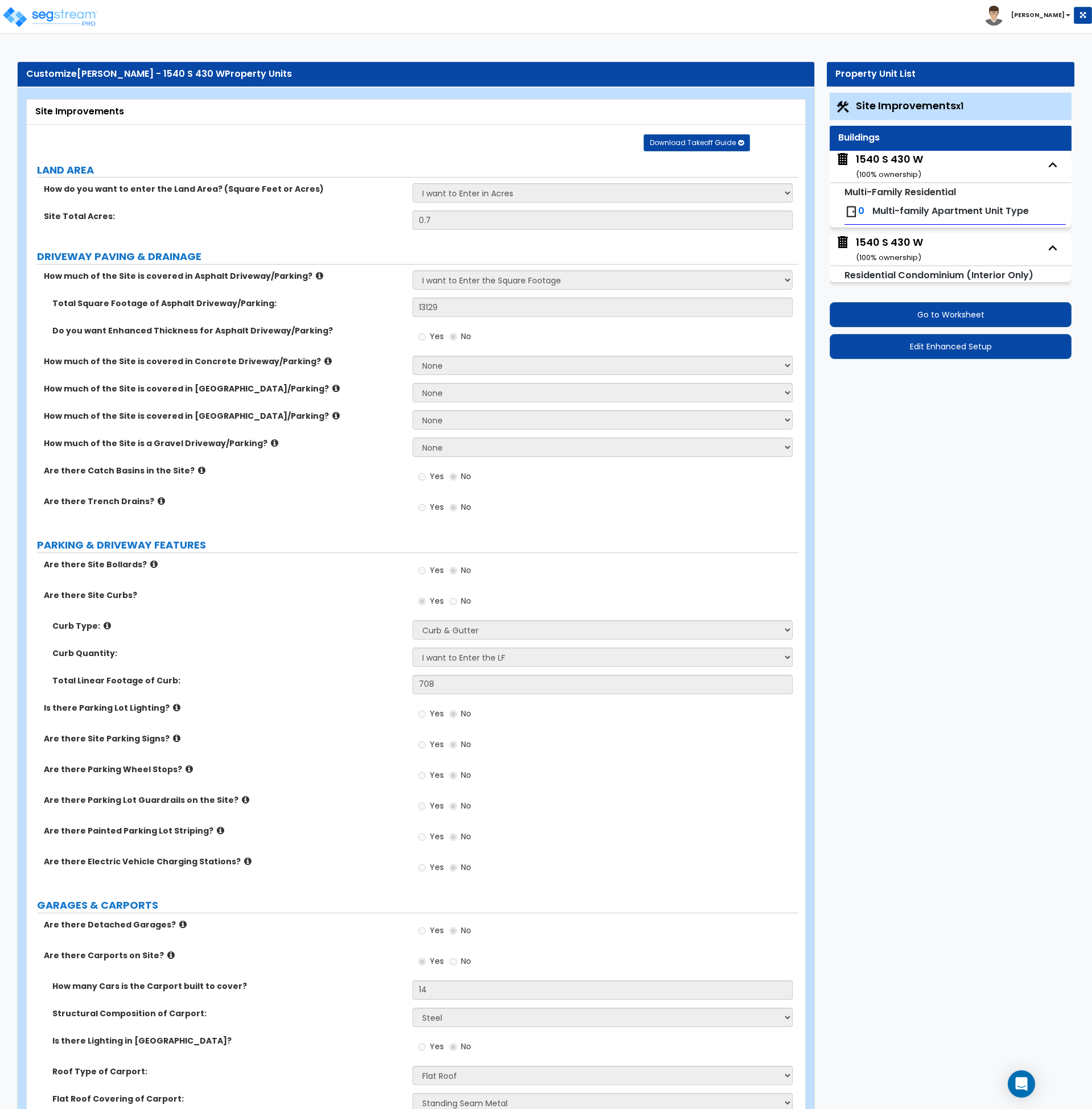
select select "1"
select select "2"
select select "4"
select select "2"
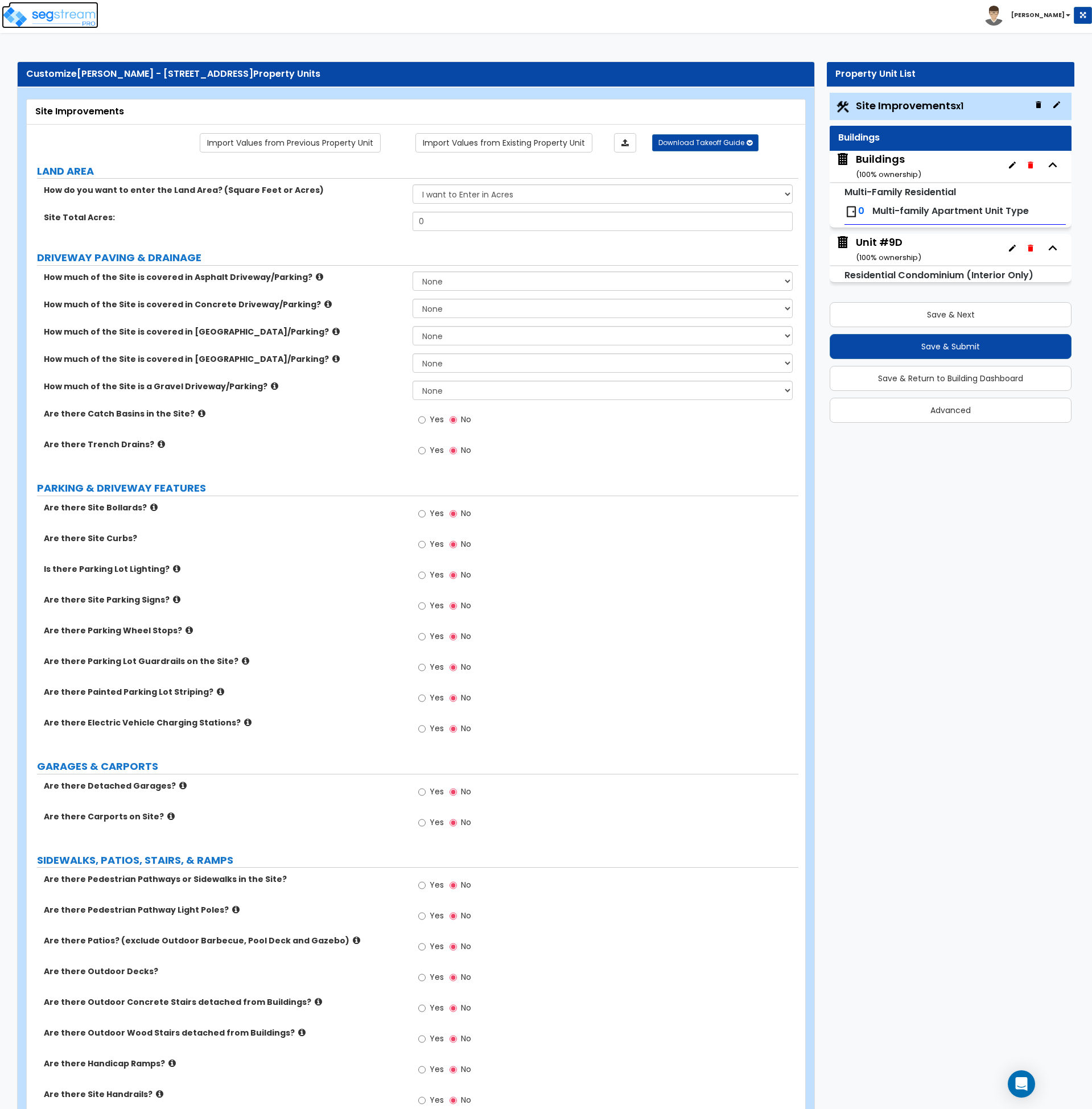
click at [87, 16] on img at bounding box center [50, 17] width 97 height 22
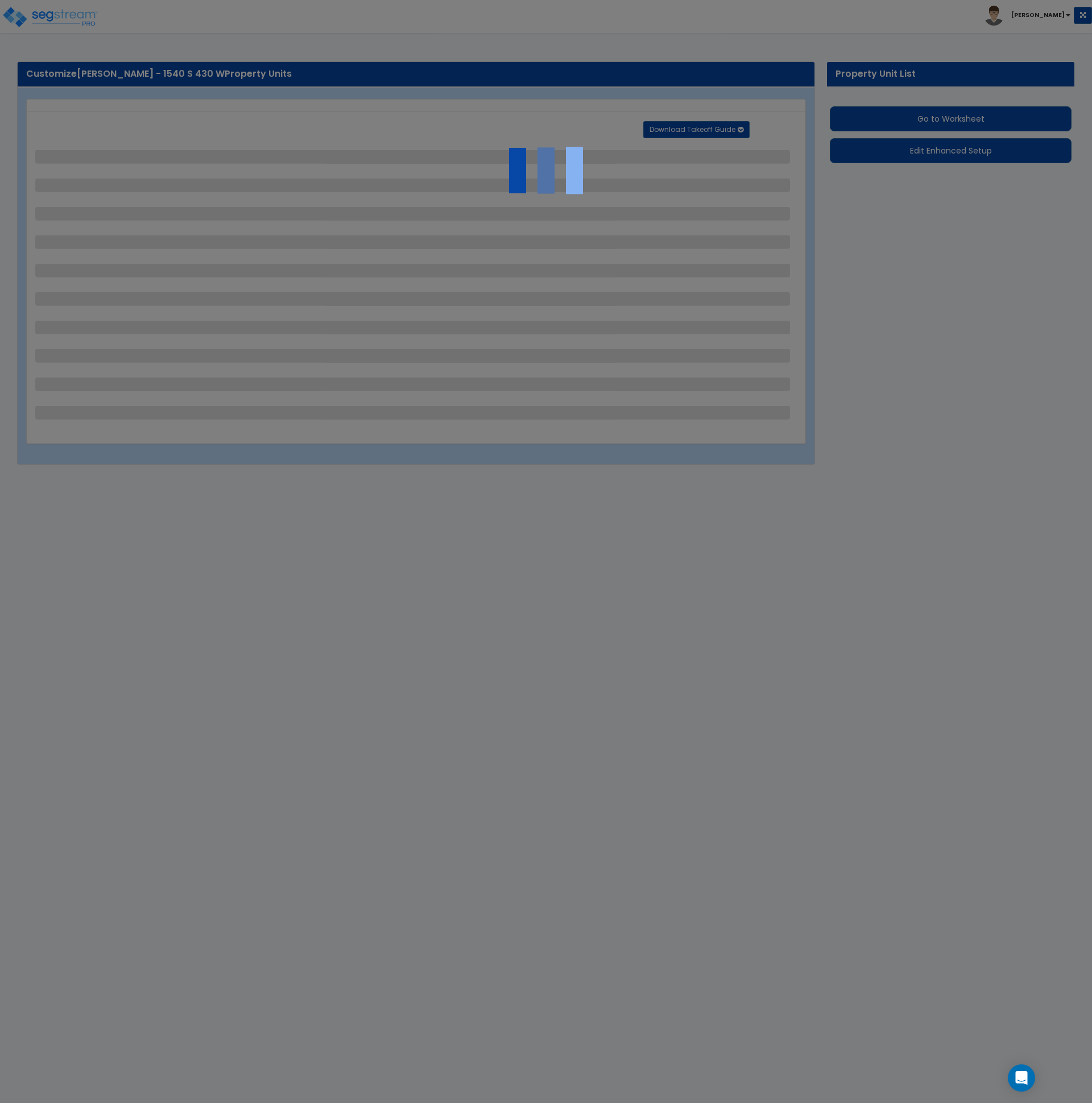
select select "2"
select select "1"
select select "2"
select select "4"
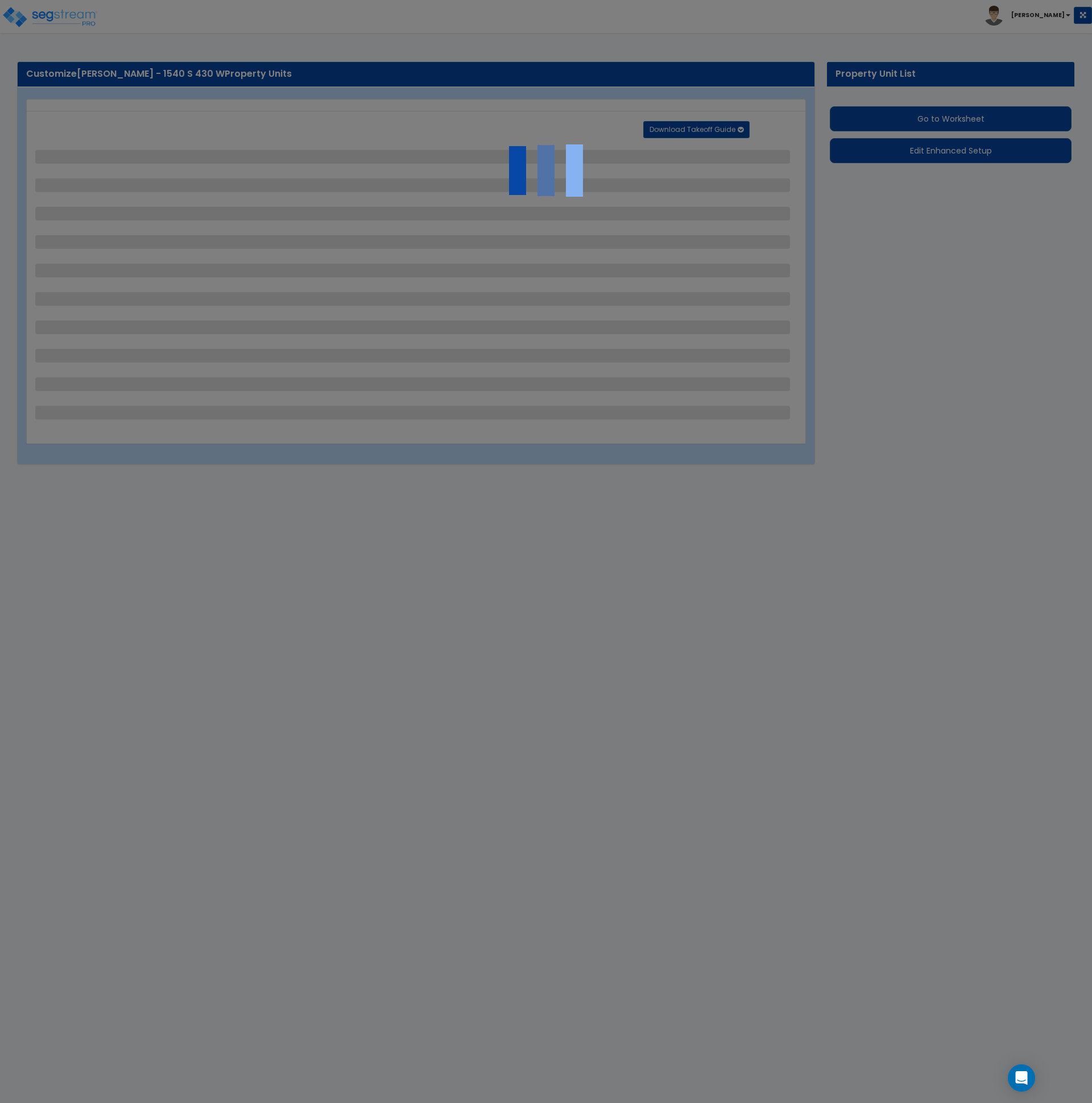
select select "2"
select select "1"
select select "2"
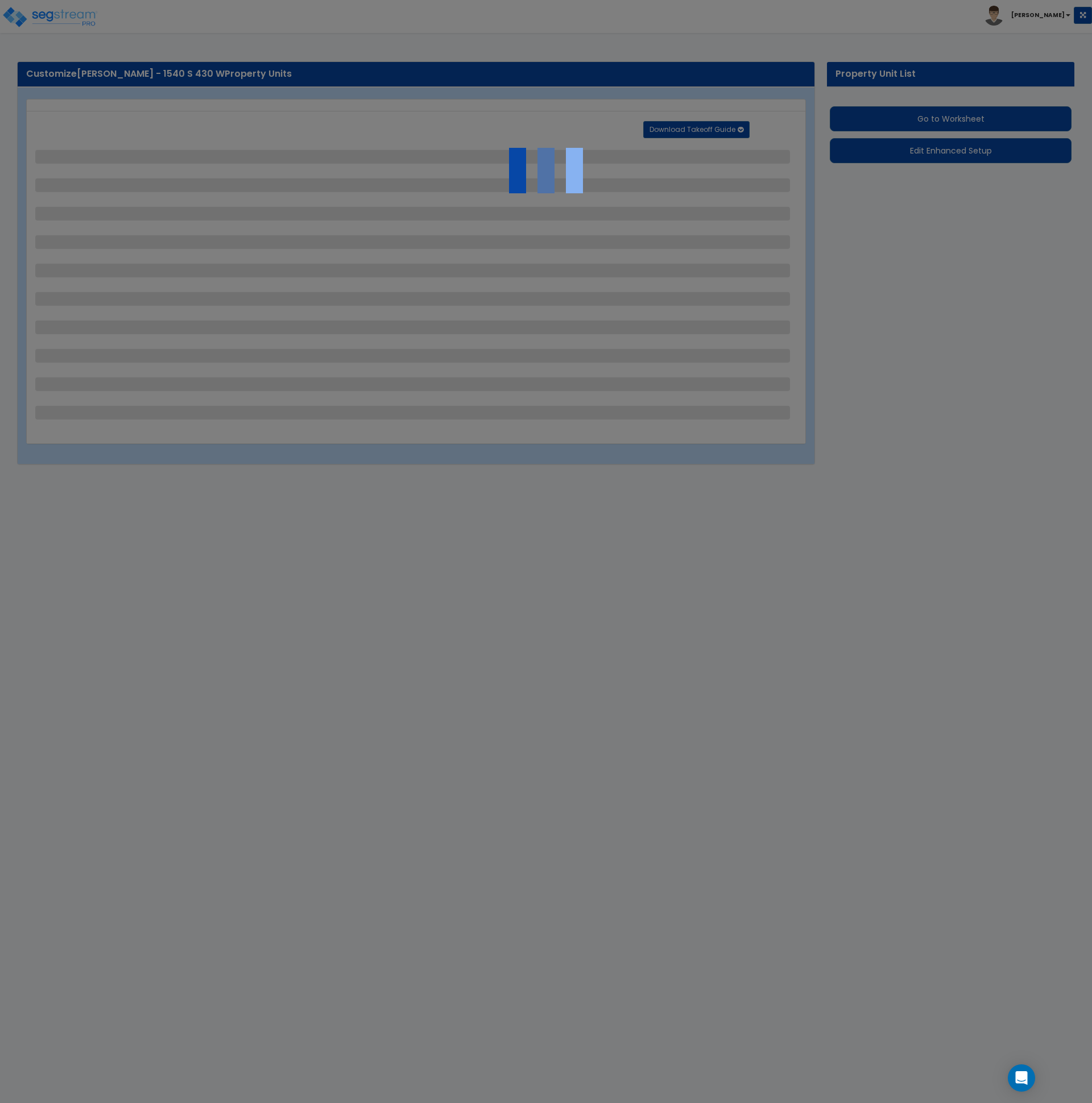
select select "1"
select select "5"
select select "4"
